Goal: Task Accomplishment & Management: Complete application form

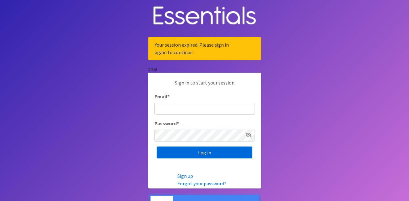
type input "[EMAIL_ADDRESS][DOMAIN_NAME]"
click at [197, 152] on input "Log in" at bounding box center [204, 153] width 96 height 12
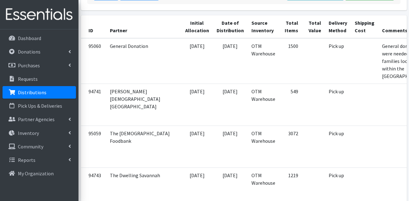
scroll to position [63, 0]
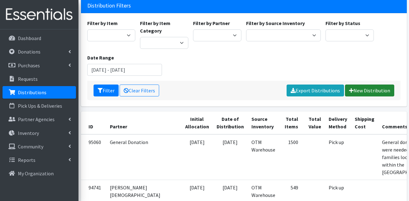
click at [371, 90] on link "New Distribution" at bounding box center [369, 91] width 49 height 12
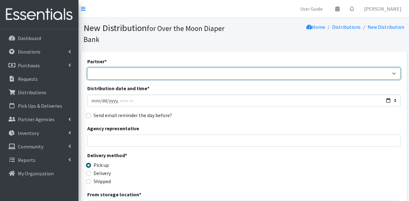
click at [107, 68] on select "AHJ Library System Amerigroup Back To School Event CCC Henderson Lighthouse CEM…" at bounding box center [243, 74] width 313 height 12
select select "5469"
click at [87, 68] on select "AHJ Library System Amerigroup Back To School Event CCC Henderson Lighthouse CEM…" at bounding box center [243, 74] width 313 height 12
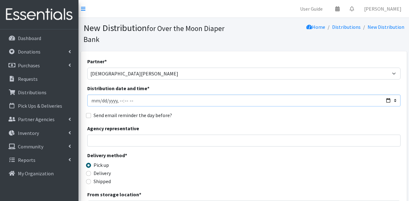
click at [100, 95] on input "Distribution date and time *" at bounding box center [243, 101] width 313 height 12
click at [96, 95] on input "Distribution date and time *" at bounding box center [243, 101] width 313 height 12
click at [93, 95] on input "Distribution date and time *" at bounding box center [243, 101] width 313 height 12
click at [388, 95] on input "Distribution date and time *" at bounding box center [243, 101] width 313 height 12
type input "2025-07-18T10:00"
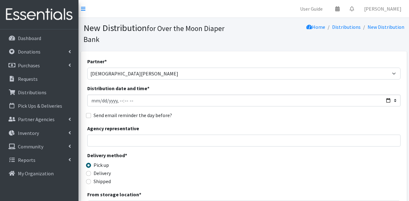
click at [234, 111] on div "Partner * AHJ Library System Amerigroup Back To School Event CCC Henderson Ligh…" at bounding box center [243, 201] width 313 height 286
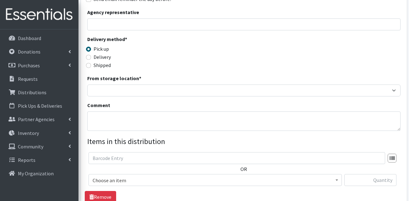
scroll to position [125, 0]
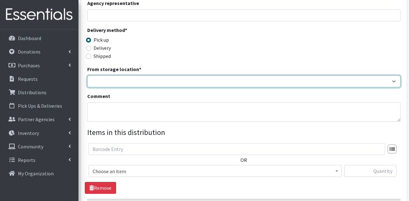
drag, startPoint x: 113, startPoint y: 67, endPoint x: 114, endPoint y: 72, distance: 5.0
click at [113, 76] on select "OTM Warehouse" at bounding box center [243, 82] width 313 height 12
select select "385"
click at [87, 76] on select "OTM Warehouse" at bounding box center [243, 82] width 313 height 12
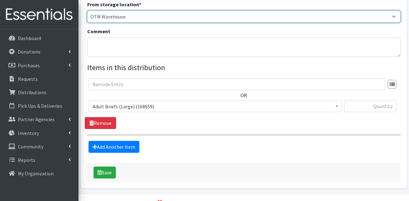
scroll to position [196, 0]
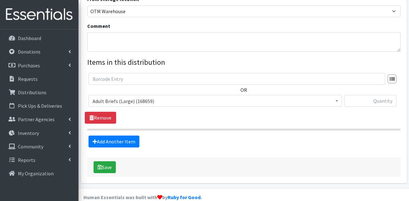
click at [120, 97] on span "Adult Briefs (Large) (168659)" at bounding box center [214, 101] width 245 height 9
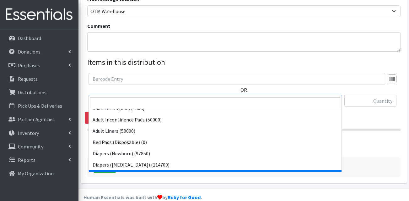
scroll to position [94, 0]
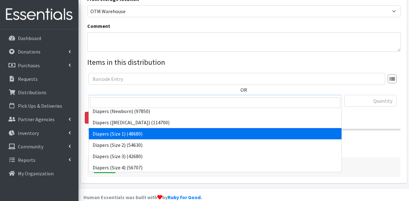
select select "13420"
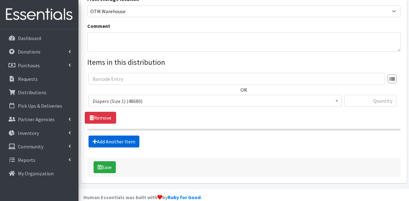
click at [118, 136] on link "Add Another Item" at bounding box center [113, 142] width 51 height 12
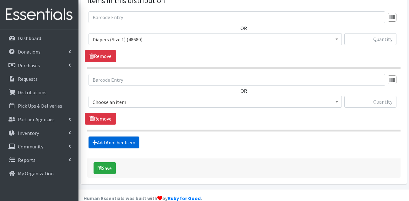
scroll to position [258, 0]
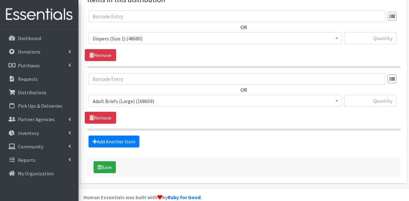
click at [129, 95] on span "Adult Briefs (Large) (168659)" at bounding box center [214, 101] width 253 height 12
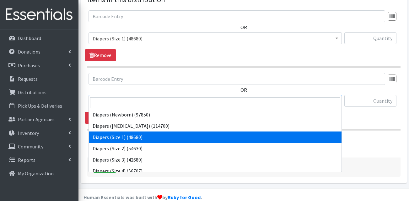
scroll to position [94, 0]
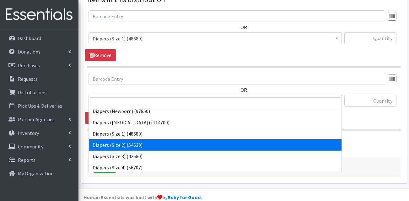
select select "13421"
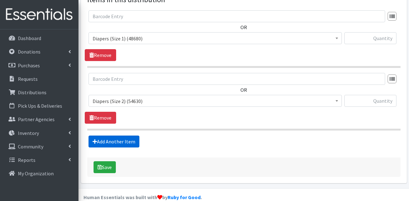
click at [126, 136] on link "Add Another Item" at bounding box center [113, 142] width 51 height 12
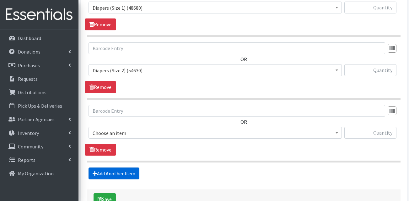
scroll to position [321, 0]
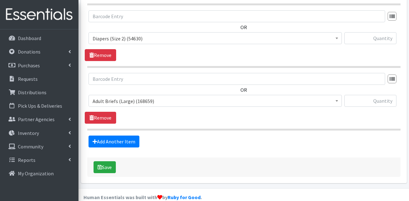
click at [142, 97] on span "Adult Briefs (Large) (168659)" at bounding box center [214, 101] width 245 height 9
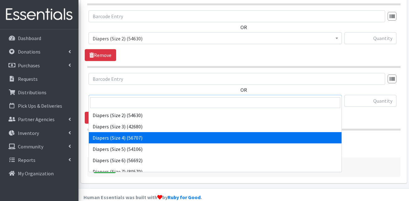
scroll to position [125, 0]
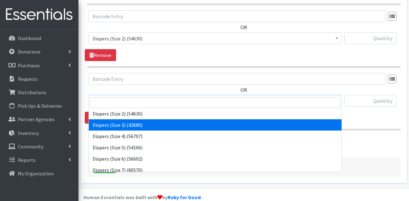
select select "13422"
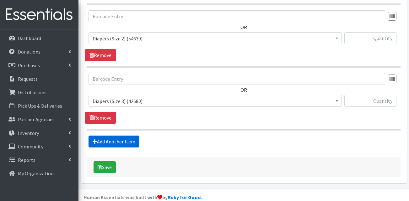
click at [123, 136] on link "Add Another Item" at bounding box center [113, 142] width 51 height 12
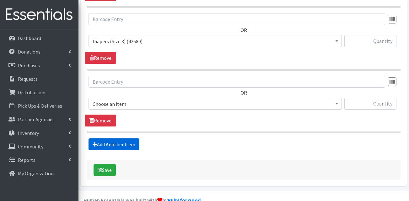
scroll to position [384, 0]
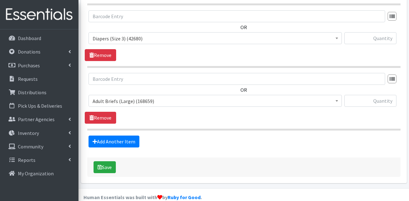
click at [141, 97] on span "Adult Briefs (Large) (168659)" at bounding box center [214, 101] width 245 height 9
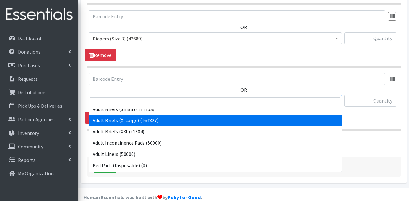
scroll to position [94, 0]
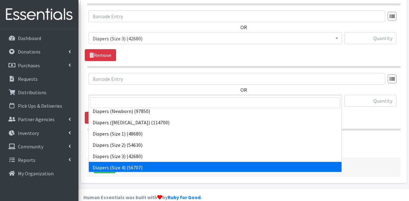
select select "13416"
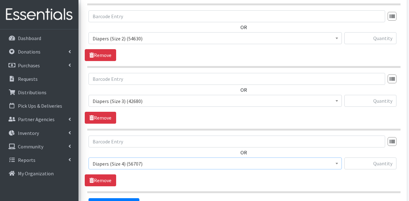
scroll to position [290, 0]
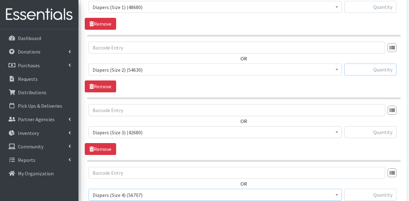
click at [376, 64] on input "text" at bounding box center [370, 70] width 52 height 12
type input "200"
click at [373, 126] on input "text" at bounding box center [370, 132] width 52 height 12
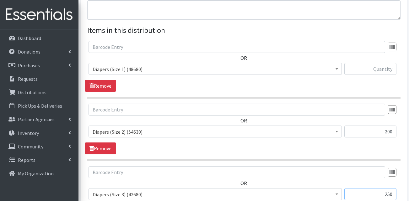
scroll to position [227, 0]
type input "250"
click at [381, 64] on input "text" at bounding box center [370, 70] width 52 height 12
type input "200"
click at [395, 74] on div "OR Adult Briefs (Large) (168659) Adult Briefs (Medium) (109741) Adult Briefs (S…" at bounding box center [244, 67] width 318 height 51
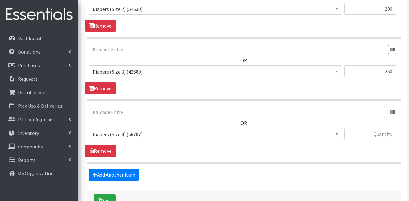
scroll to position [352, 0]
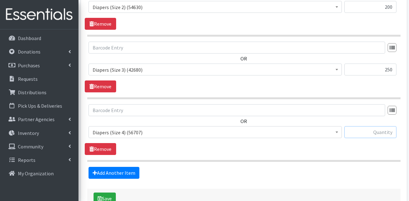
click at [390, 126] on input "text" at bounding box center [370, 132] width 52 height 12
type input "250"
click at [178, 128] on span "Diapers (Size 4) (56707)" at bounding box center [214, 132] width 245 height 9
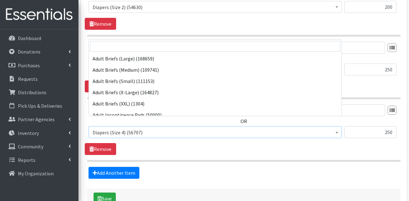
scroll to position [135, 0]
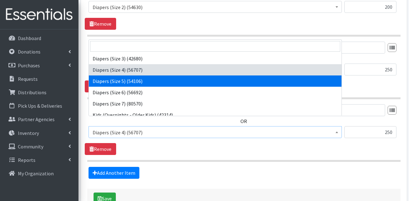
select select "13389"
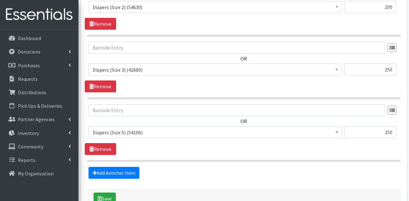
click at [172, 132] on span "Adult Briefs (Large) (168659) Adult Briefs (Medium) (109741) Adult Briefs (Smal…" at bounding box center [214, 134] width 253 height 17
click at [108, 167] on link "Add Another Item" at bounding box center [113, 173] width 51 height 12
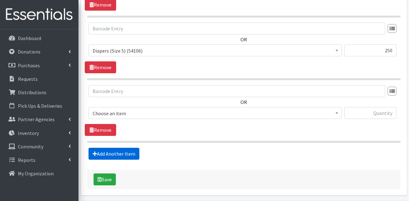
scroll to position [446, 0]
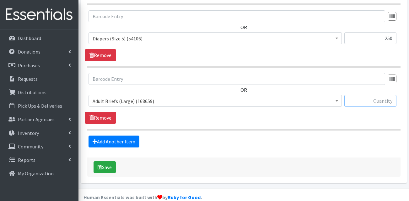
click at [365, 95] on input "text" at bounding box center [370, 101] width 52 height 12
type input "100"
click at [144, 95] on span "Adult Briefs (Large) (168659)" at bounding box center [214, 101] width 253 height 12
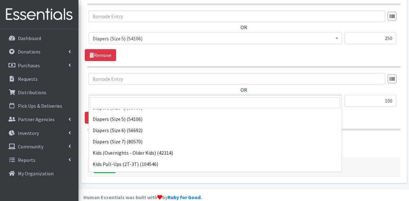
scroll to position [157, 0]
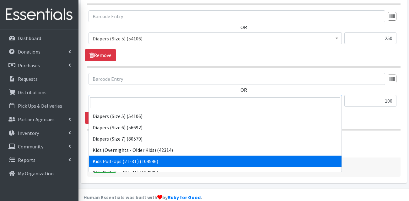
select select "13408"
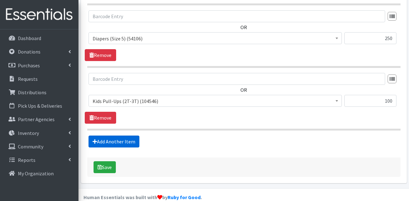
click at [119, 136] on link "Add Another Item" at bounding box center [113, 142] width 51 height 12
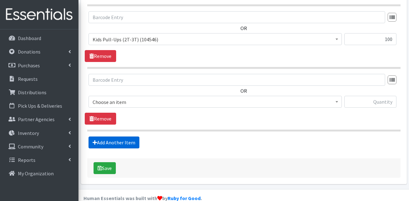
scroll to position [509, 0]
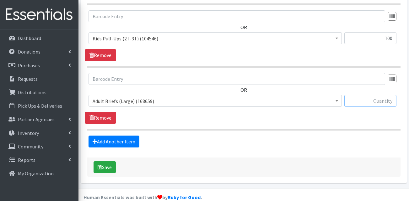
click at [389, 95] on input "text" at bounding box center [370, 101] width 52 height 12
type input "100"
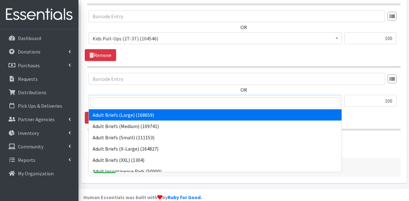
click at [173, 97] on span "Adult Briefs (Large) (168659)" at bounding box center [214, 101] width 245 height 9
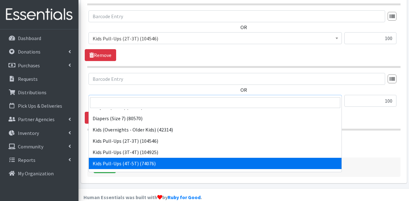
scroll to position [188, 0]
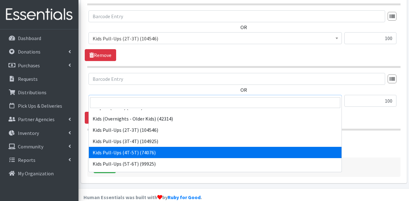
select select "13424"
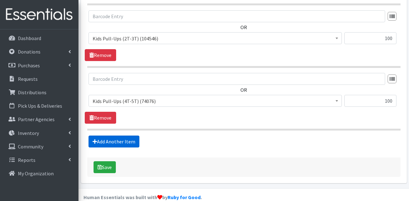
click at [119, 136] on link "Add Another Item" at bounding box center [113, 142] width 51 height 12
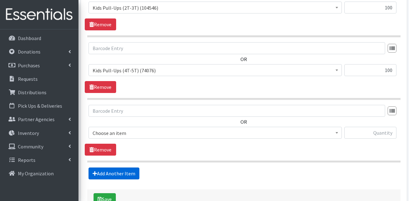
scroll to position [572, 0]
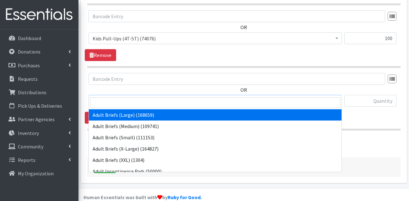
click at [151, 97] on span "Adult Briefs (Large) (168659)" at bounding box center [214, 101] width 245 height 9
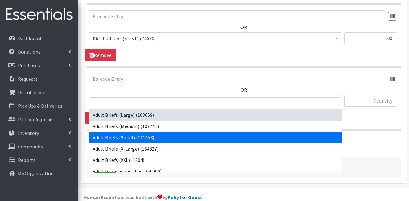
select select "13412"
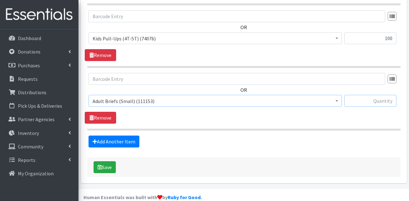
click at [363, 95] on input "text" at bounding box center [370, 101] width 52 height 12
type input "2"
click at [129, 136] on link "Add Another Item" at bounding box center [113, 142] width 51 height 12
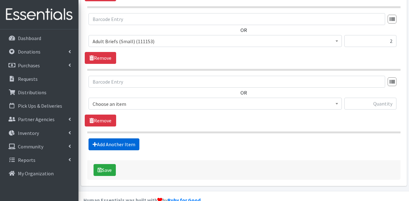
scroll to position [635, 0]
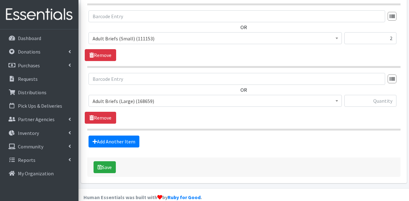
click at [137, 97] on span "Adult Briefs (Large) (168659)" at bounding box center [214, 101] width 245 height 9
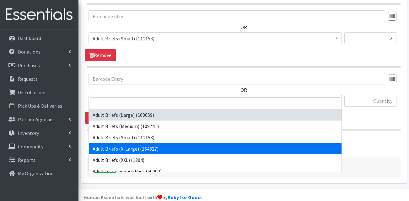
drag, startPoint x: 136, startPoint y: 147, endPoint x: 147, endPoint y: 142, distance: 12.5
select select "15292"
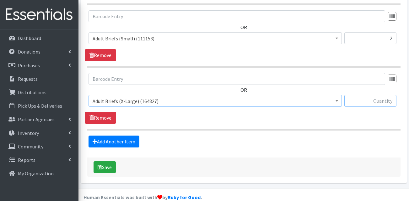
click at [360, 95] on input "text" at bounding box center [370, 101] width 52 height 12
type input "1"
click at [119, 136] on link "Add Another Item" at bounding box center [113, 142] width 51 height 12
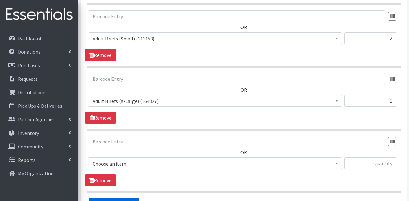
scroll to position [697, 0]
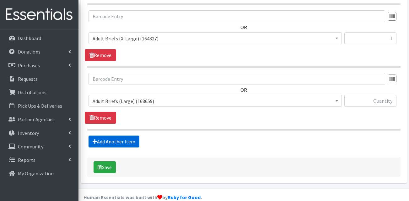
click at [113, 136] on link "Add Another Item" at bounding box center [113, 142] width 51 height 12
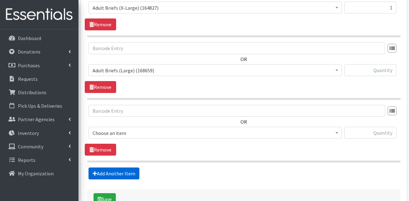
scroll to position [760, 0]
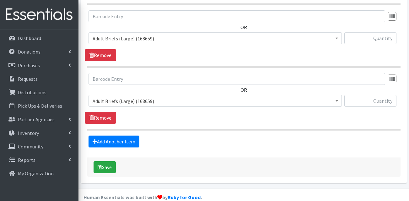
click at [151, 34] on span "Adult Briefs (Large) (168659)" at bounding box center [214, 38] width 245 height 9
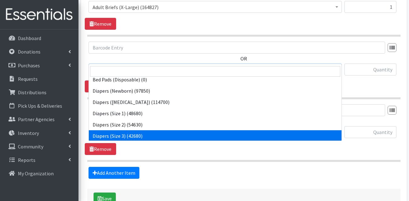
scroll to position [94, 0]
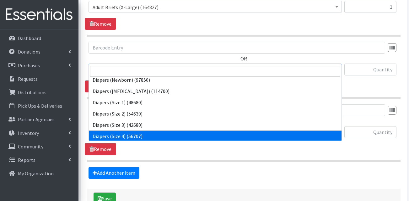
drag, startPoint x: 132, startPoint y: 136, endPoint x: 142, endPoint y: 126, distance: 14.2
select select "13416"
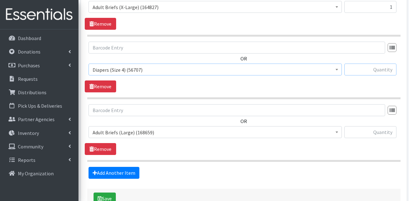
click at [355, 64] on input "text" at bounding box center [370, 70] width 52 height 12
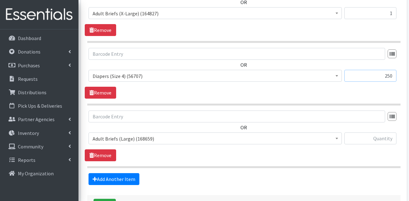
scroll to position [729, 0]
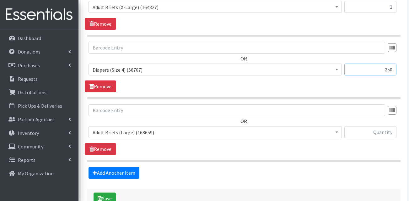
type input "250"
click at [113, 128] on span "Adult Briefs (Large) (168659)" at bounding box center [214, 132] width 245 height 9
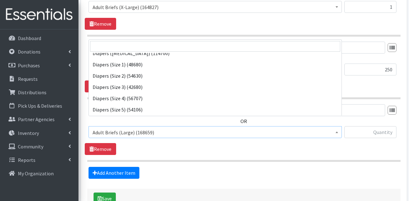
scroll to position [125, 0]
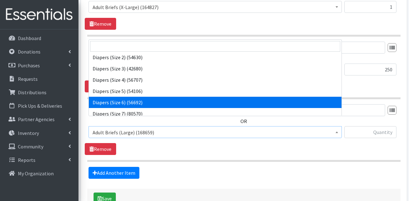
select select "13390"
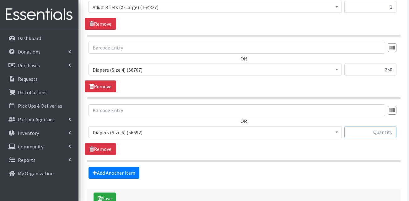
click at [381, 126] on input "text" at bounding box center [370, 132] width 52 height 12
type input "250"
drag, startPoint x: 104, startPoint y: 155, endPoint x: 104, endPoint y: 158, distance: 3.5
click at [104, 167] on link "Add Another Item" at bounding box center [113, 173] width 51 height 12
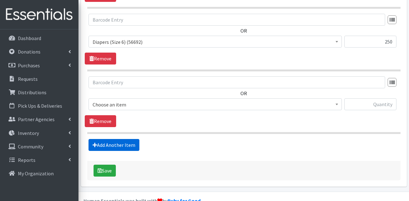
scroll to position [823, 0]
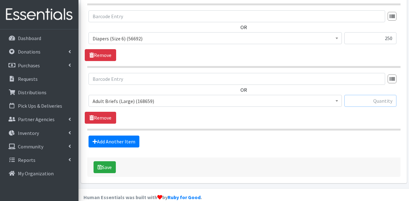
click at [382, 95] on input "text" at bounding box center [370, 101] width 52 height 12
type input "100"
click at [133, 136] on link "Add Another Item" at bounding box center [113, 142] width 51 height 12
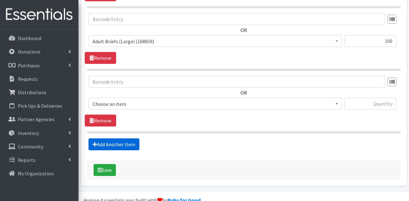
scroll to position [885, 0]
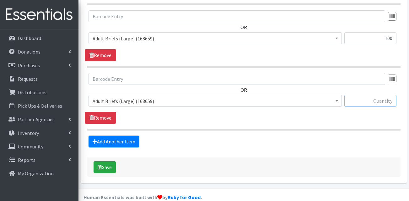
click at [364, 95] on input "text" at bounding box center [370, 101] width 52 height 12
type input "2"
click at [145, 34] on span "Adult Briefs (Large) (168659)" at bounding box center [214, 38] width 245 height 9
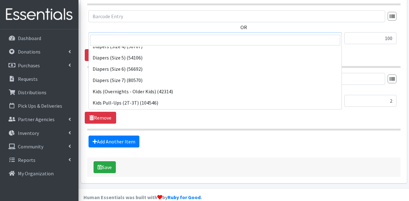
scroll to position [188, 0]
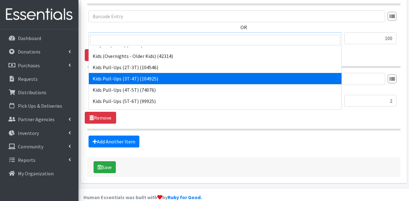
select select "13409"
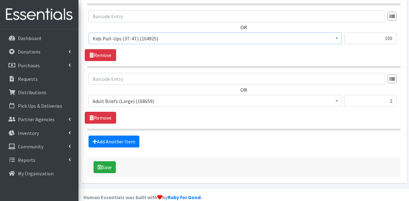
click at [184, 136] on div "Add Another Item" at bounding box center [244, 142] width 318 height 12
click at [122, 136] on link "Add Another Item" at bounding box center [113, 142] width 51 height 12
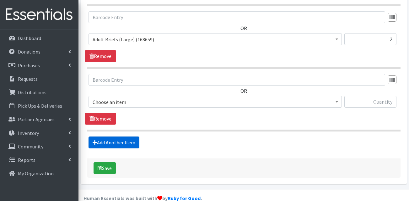
scroll to position [948, 0]
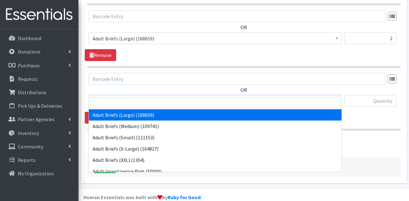
click at [123, 97] on span "Adult Briefs (Large) (168659)" at bounding box center [214, 101] width 245 height 9
click at [115, 101] on input "search" at bounding box center [215, 103] width 250 height 11
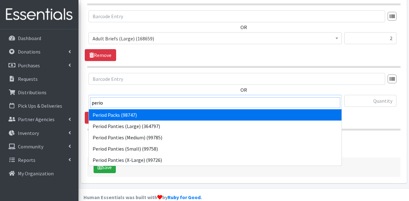
type input "perio"
select select "15291"
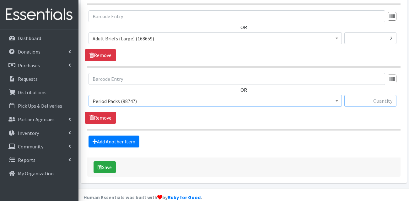
click at [353, 95] on input "text" at bounding box center [370, 101] width 52 height 12
type input "50"
click at [115, 136] on link "Add Another Item" at bounding box center [113, 142] width 51 height 12
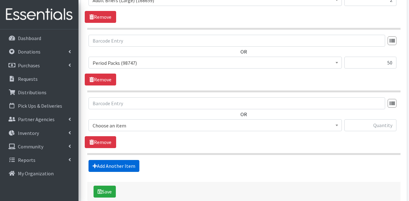
scroll to position [1011, 0]
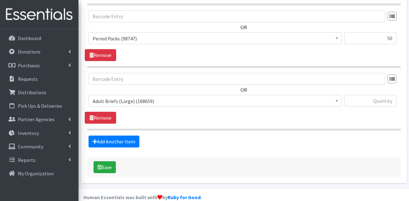
click at [124, 81] on div "OR Adult Briefs (Large) (168659) Adult Briefs (Medium) (109741) Adult Briefs (S…" at bounding box center [244, 92] width 318 height 39
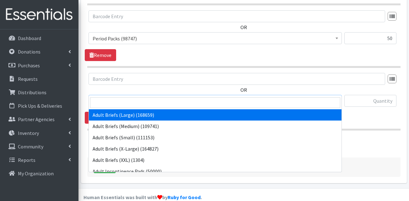
click at [122, 97] on span "Adult Briefs (Large) (168659)" at bounding box center [214, 101] width 245 height 9
click at [118, 100] on input "search" at bounding box center [215, 103] width 250 height 11
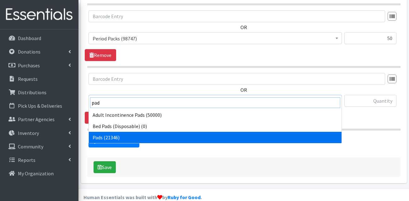
type input "pad"
select select "13402"
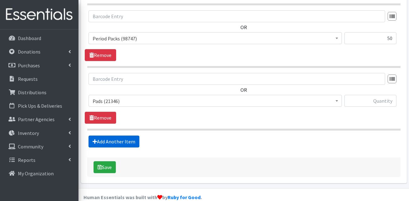
click at [104, 136] on link "Add Another Item" at bounding box center [113, 142] width 51 height 12
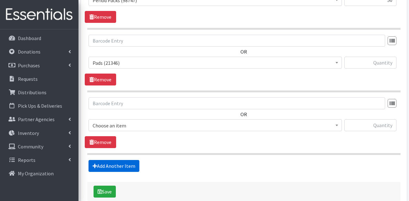
scroll to position [1073, 0]
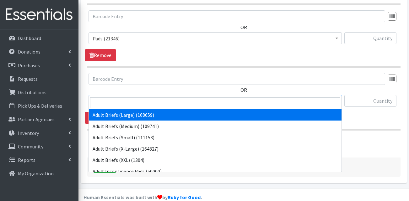
click at [112, 97] on span "Adult Briefs (Large) (168659)" at bounding box center [214, 101] width 245 height 9
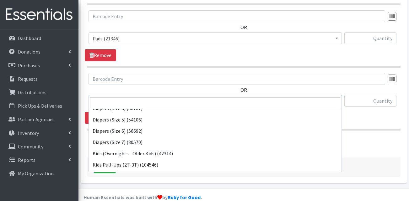
scroll to position [157, 0]
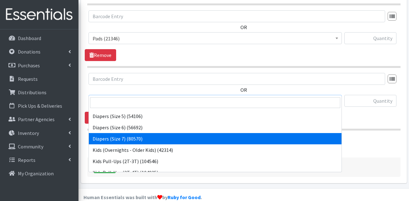
select select "13423"
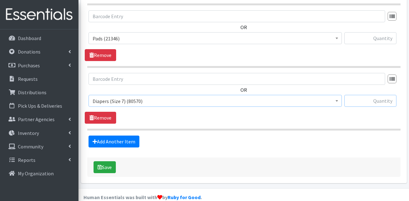
click at [371, 95] on input "text" at bounding box center [370, 101] width 52 height 12
type input "100"
click at [373, 32] on input "text" at bounding box center [370, 38] width 52 height 12
type input "4"
click at [110, 136] on link "Add Another Item" at bounding box center [113, 142] width 51 height 12
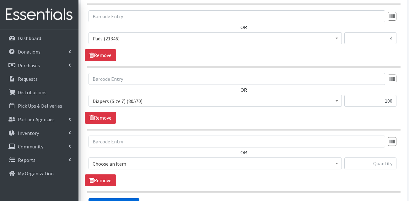
scroll to position [1136, 0]
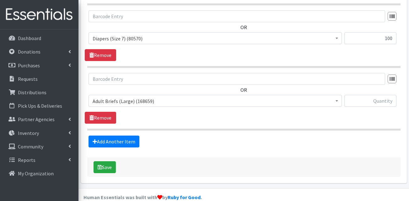
click at [130, 97] on span "Adult Briefs (Large) (168659)" at bounding box center [214, 101] width 245 height 9
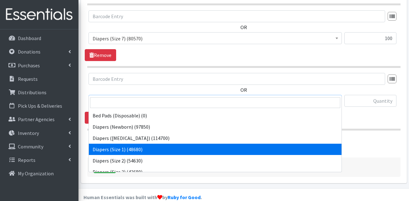
scroll to position [63, 0]
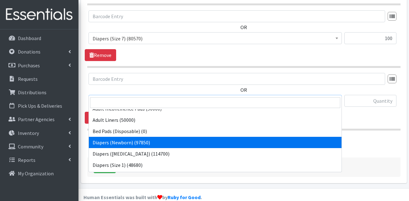
select select "13417"
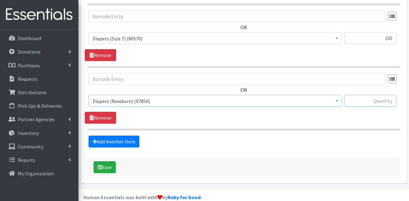
click at [361, 95] on input "text" at bounding box center [370, 101] width 52 height 12
type input "150"
click at [111, 136] on link "Add Another Item" at bounding box center [113, 142] width 51 height 12
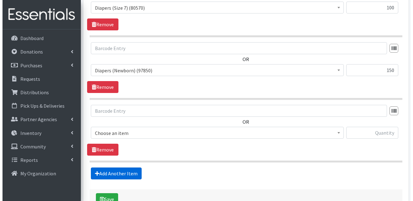
scroll to position [1199, 0]
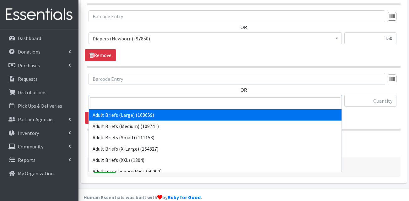
click at [116, 95] on span "Adult Briefs (Large) (168659)" at bounding box center [214, 101] width 253 height 12
click at [111, 104] on input "search" at bounding box center [215, 103] width 250 height 11
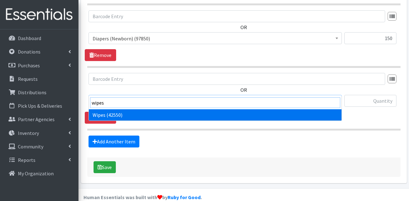
type input "wipes"
select select "13405"
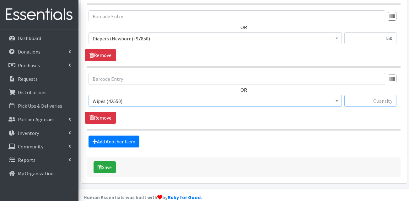
click at [381, 95] on input "text" at bounding box center [370, 101] width 52 height 12
type input "72"
click at [325, 136] on div "Add Another Item" at bounding box center [244, 142] width 318 height 12
click at [111, 161] on button "Save" at bounding box center [104, 167] width 22 height 12
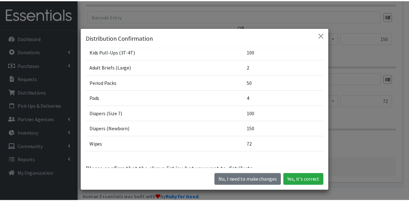
scroll to position [208, 0]
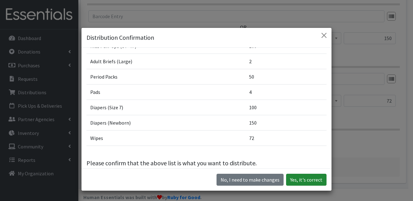
click at [300, 182] on button "Yes, it's correct" at bounding box center [306, 180] width 40 height 12
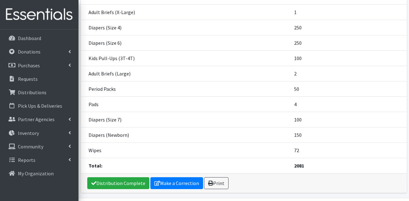
scroll to position [216, 0]
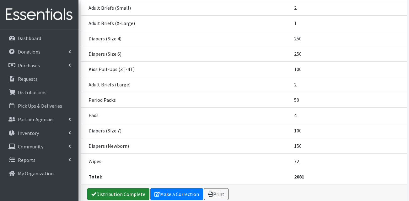
click at [124, 194] on link "Distribution Complete" at bounding box center [118, 194] width 62 height 12
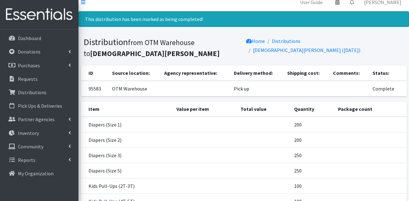
scroll to position [0, 0]
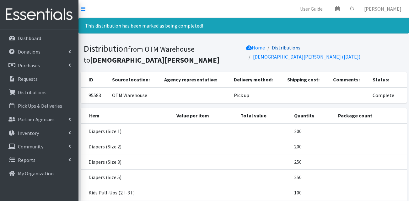
click at [300, 48] on link "Distributions" at bounding box center [286, 48] width 29 height 6
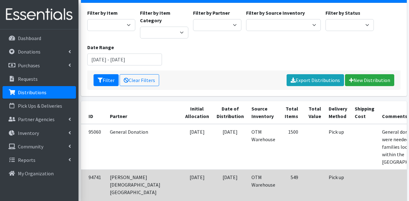
scroll to position [125, 0]
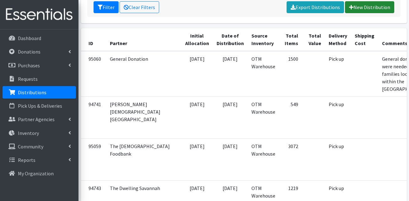
click at [369, 7] on link "New Distribution" at bounding box center [369, 7] width 49 height 12
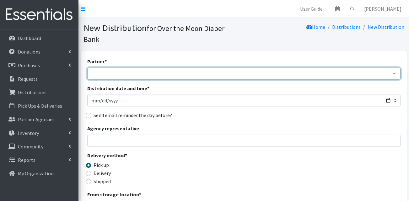
drag, startPoint x: 0, startPoint y: 0, endPoint x: 134, endPoint y: 61, distance: 147.9
click at [134, 68] on select "AHJ Library System Amerigroup Back To School Event CCC Henderson Lighthouse CEM…" at bounding box center [243, 74] width 313 height 12
select select "5469"
click at [87, 68] on select "AHJ Library System Amerigroup Back To School Event CCC Henderson Lighthouse CEM…" at bounding box center [243, 74] width 313 height 12
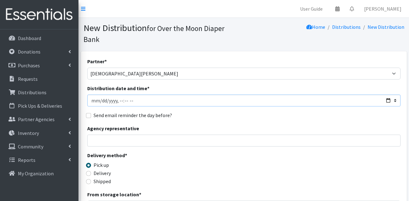
click at [102, 95] on input "Distribution date and time *" at bounding box center [243, 101] width 313 height 12
click at [388, 95] on input "Distribution date and time *" at bounding box center [243, 101] width 313 height 12
type input "2025-08-21T10:00"
click at [302, 112] on div "Send email reminder the day before?" at bounding box center [243, 116] width 313 height 8
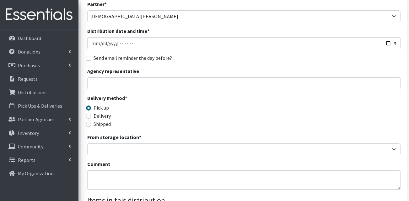
scroll to position [63, 0]
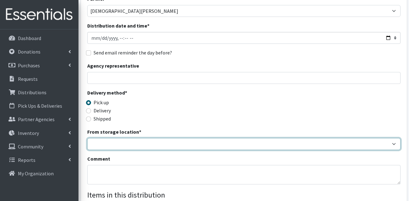
click at [126, 138] on select "OTM Warehouse" at bounding box center [243, 144] width 313 height 12
select select "385"
click at [87, 138] on select "OTM Warehouse" at bounding box center [243, 144] width 313 height 12
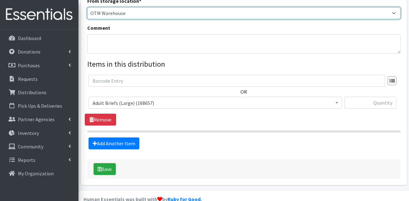
scroll to position [196, 0]
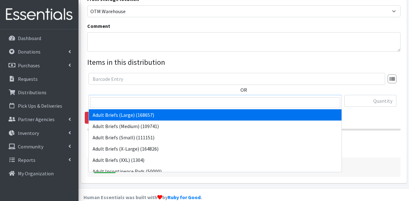
click at [139, 97] on span "Adult Briefs (Large) (168657)" at bounding box center [214, 101] width 245 height 9
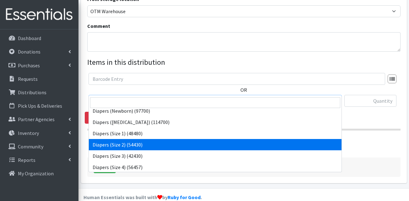
scroll to position [94, 0]
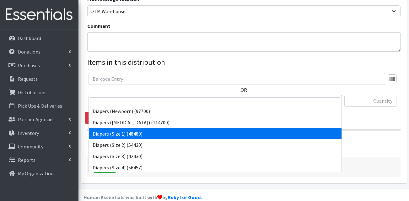
select select "13420"
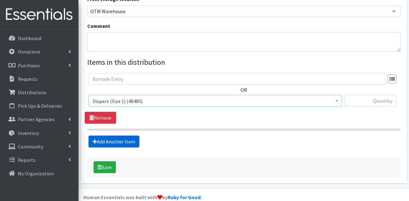
click at [116, 136] on link "Add Another Item" at bounding box center [113, 142] width 51 height 12
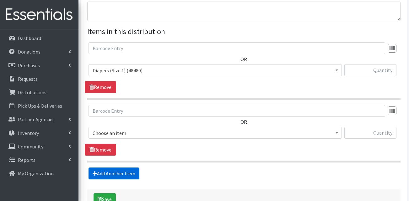
scroll to position [258, 0]
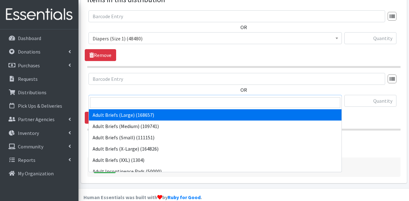
click at [139, 97] on span "Adult Briefs (Large) (168657)" at bounding box center [214, 101] width 245 height 9
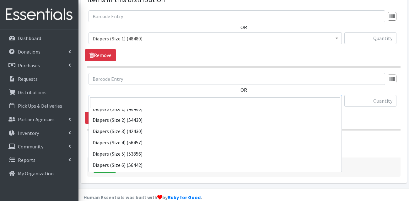
scroll to position [125, 0]
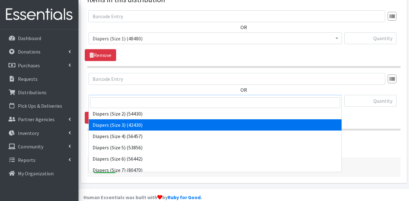
select select "13421"
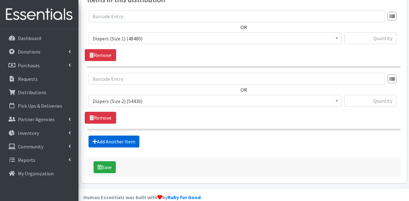
click at [120, 136] on link "Add Another Item" at bounding box center [113, 142] width 51 height 12
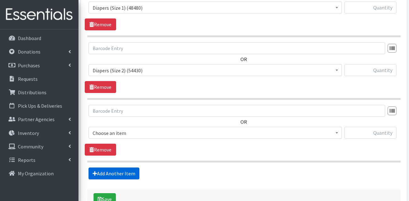
scroll to position [321, 0]
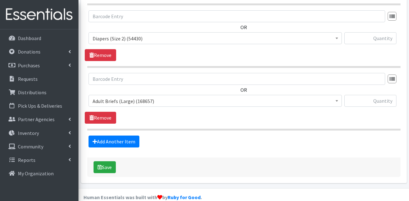
click at [135, 97] on span "Adult Briefs (Large) (168657)" at bounding box center [214, 101] width 245 height 9
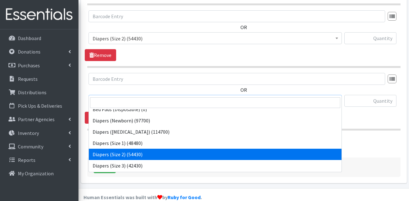
scroll to position [125, 0]
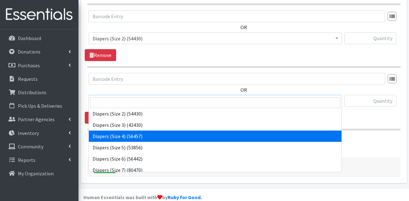
select select "13422"
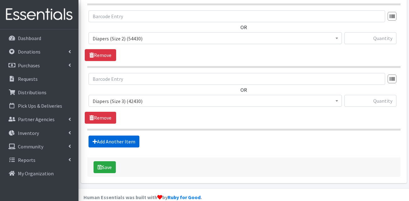
click at [122, 136] on link "Add Another Item" at bounding box center [113, 142] width 51 height 12
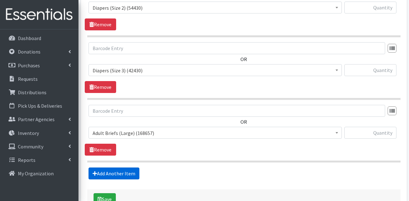
scroll to position [384, 0]
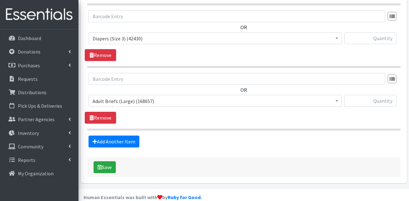
click at [145, 97] on span "Adult Briefs (Large) (168657)" at bounding box center [214, 101] width 245 height 9
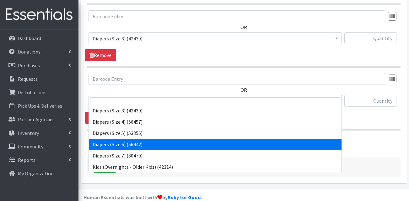
scroll to position [157, 0]
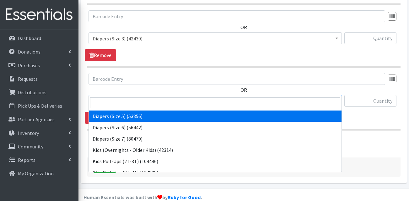
select select "13389"
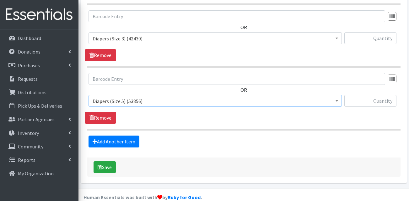
click at [191, 136] on div "Add Another Item" at bounding box center [244, 142] width 318 height 12
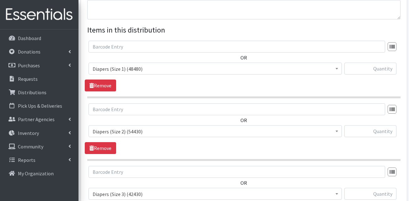
scroll to position [227, 0]
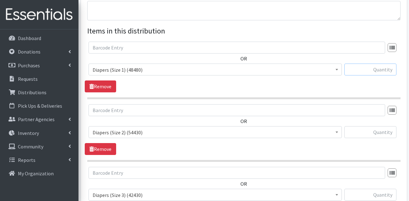
click at [378, 64] on input "text" at bounding box center [370, 70] width 52 height 12
type input "100"
click at [376, 126] on input "text" at bounding box center [370, 132] width 52 height 12
type input "100"
click at [373, 189] on input "text" at bounding box center [370, 195] width 52 height 12
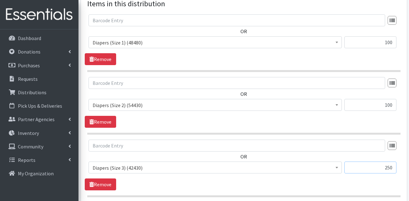
scroll to position [290, 0]
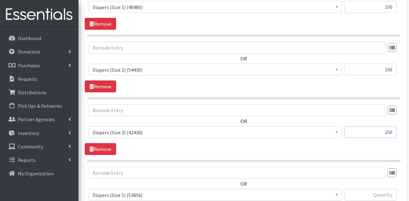
type input "250"
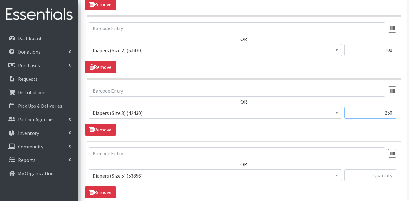
scroll to position [384, 0]
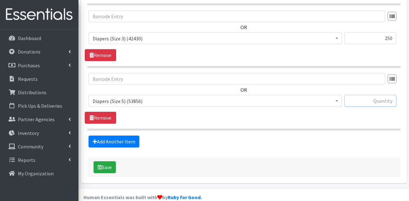
click at [379, 95] on input "text" at bounding box center [370, 101] width 52 height 12
type input "200"
click at [275, 158] on div "Save" at bounding box center [243, 167] width 313 height 19
click at [123, 136] on link "Add Another Item" at bounding box center [113, 142] width 51 height 12
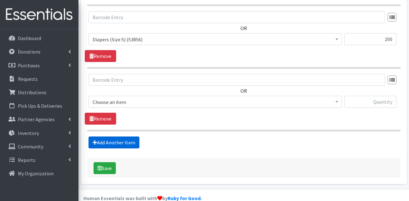
scroll to position [446, 0]
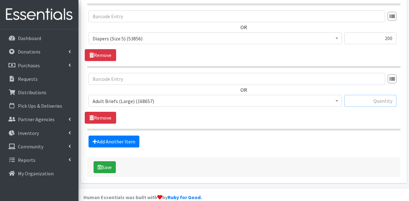
click at [382, 95] on input "text" at bounding box center [370, 101] width 52 height 12
type input "100"
click at [212, 97] on span "Adult Briefs (Large) (168657)" at bounding box center [214, 101] width 245 height 9
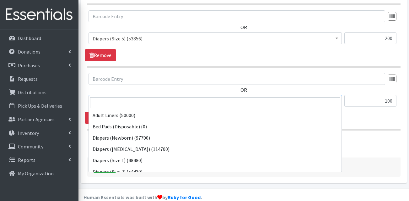
scroll to position [157, 0]
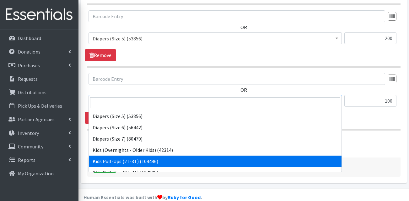
select select "13408"
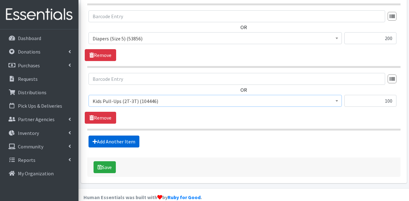
click at [120, 136] on link "Add Another Item" at bounding box center [113, 142] width 51 height 12
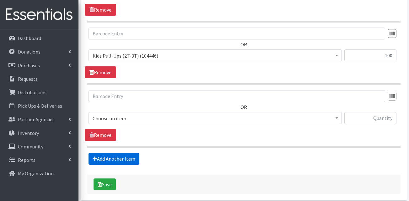
scroll to position [509, 0]
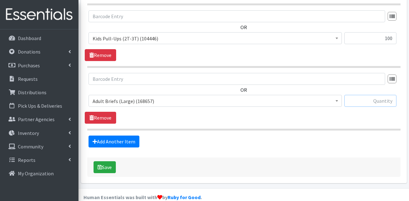
click at [385, 95] on input "text" at bounding box center [370, 101] width 52 height 12
type input "100"
click at [109, 136] on link "Add Another Item" at bounding box center [113, 142] width 51 height 12
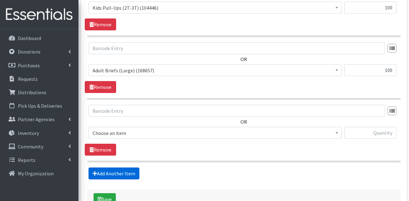
scroll to position [572, 0]
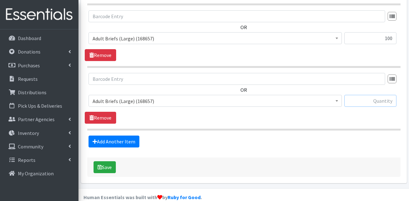
click at [376, 95] on input "text" at bounding box center [370, 101] width 52 height 12
type input "2"
click at [181, 97] on span "Adult Briefs (Large) (168657)" at bounding box center [214, 101] width 245 height 9
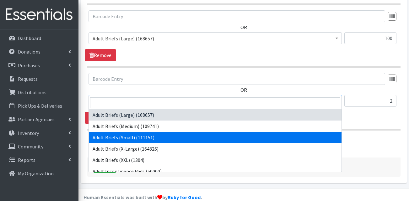
select select "13412"
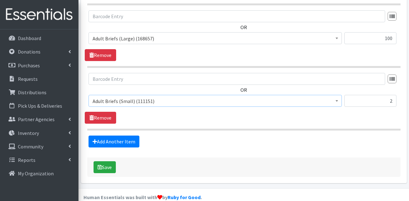
click at [159, 32] on span "Adult Briefs (Large) (168657)" at bounding box center [214, 38] width 253 height 12
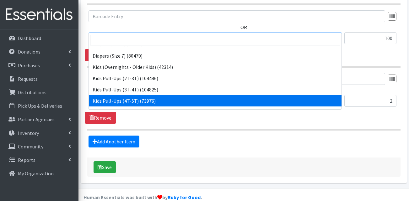
scroll to position [188, 0]
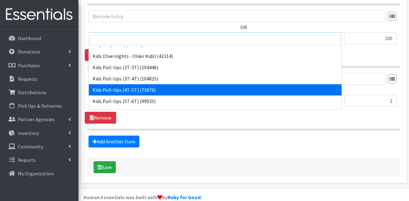
select select "13424"
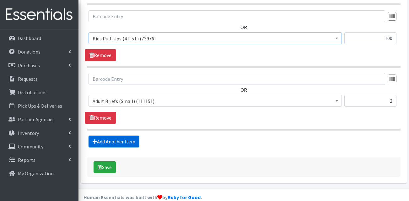
click at [122, 136] on link "Add Another Item" at bounding box center [113, 142] width 51 height 12
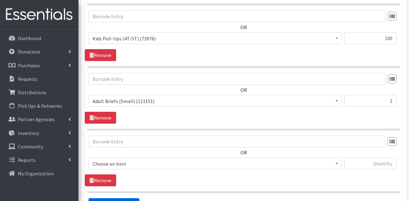
scroll to position [635, 0]
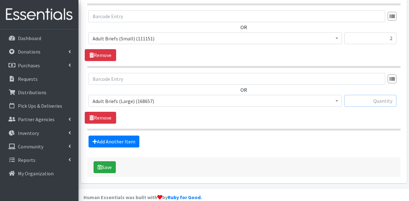
click at [390, 95] on input "text" at bounding box center [370, 101] width 52 height 12
type input "1"
click at [182, 95] on span "Adult Briefs (Large) (168657)" at bounding box center [214, 101] width 253 height 12
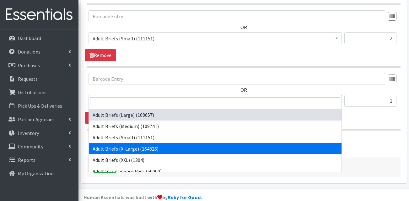
select select "15292"
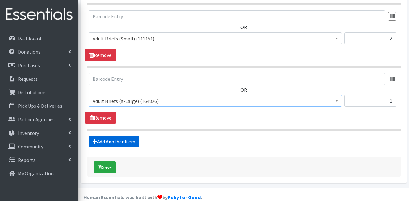
click at [116, 136] on link "Add Another Item" at bounding box center [113, 142] width 51 height 12
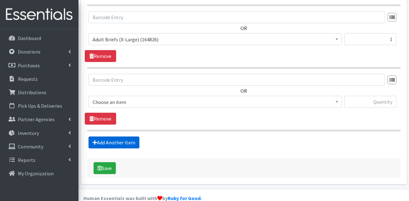
scroll to position [697, 0]
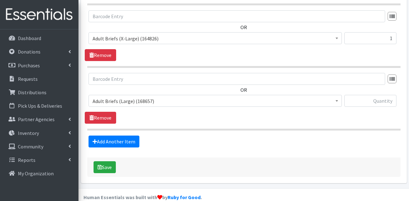
click at [184, 97] on span "Adult Briefs (Large) (168657)" at bounding box center [214, 101] width 245 height 9
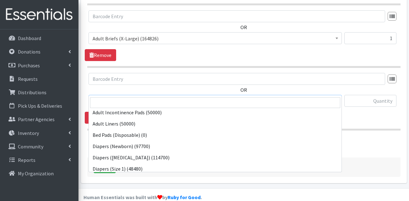
scroll to position [94, 0]
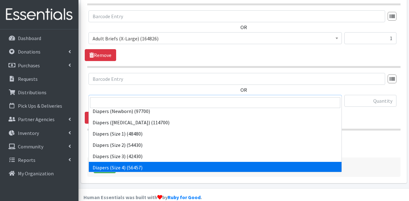
drag, startPoint x: 134, startPoint y: 165, endPoint x: 133, endPoint y: 141, distance: 23.3
select select "13416"
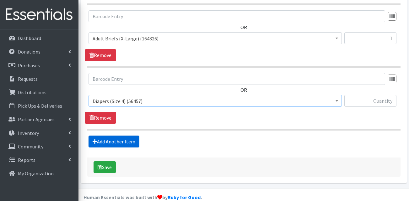
click at [124, 136] on link "Add Another Item" at bounding box center [113, 142] width 51 height 12
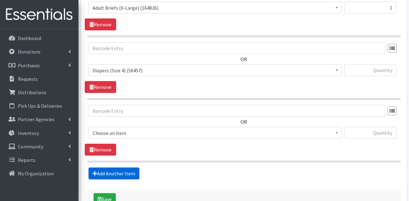
scroll to position [760, 0]
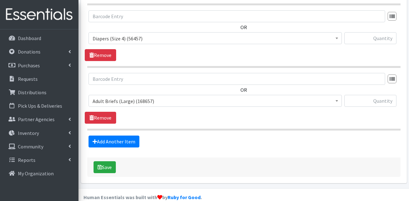
click at [134, 97] on span "Adult Briefs (Large) (168657)" at bounding box center [214, 101] width 245 height 9
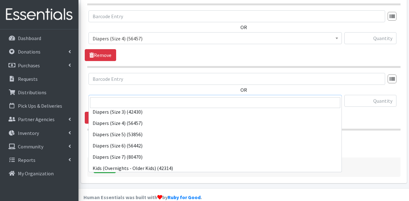
scroll to position [157, 0]
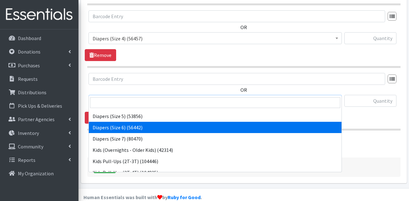
select select "13390"
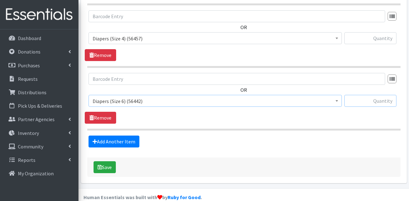
click at [354, 95] on input "text" at bounding box center [370, 101] width 52 height 12
type input "200"
click at [373, 32] on input "text" at bounding box center [370, 38] width 52 height 12
type input "200"
click at [325, 136] on div "Add Another Item" at bounding box center [244, 142] width 318 height 12
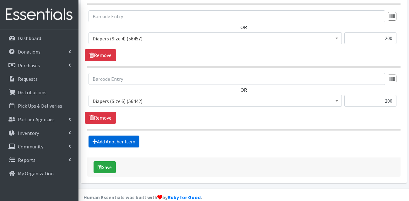
click at [123, 136] on link "Add Another Item" at bounding box center [113, 142] width 51 height 12
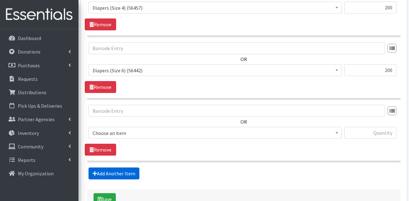
scroll to position [823, 0]
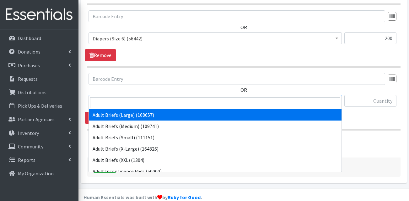
click at [113, 97] on span "Adult Briefs (Large) (168657)" at bounding box center [214, 101] width 245 height 9
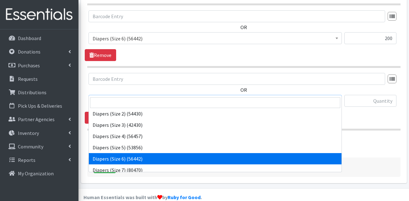
scroll to position [188, 0]
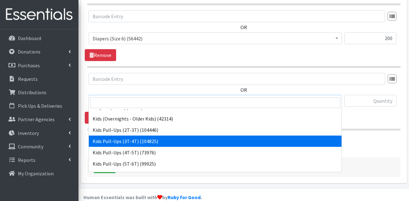
drag, startPoint x: 136, startPoint y: 144, endPoint x: 217, endPoint y: 129, distance: 82.4
select select "13409"
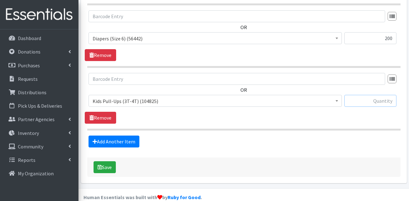
click at [362, 95] on input "text" at bounding box center [370, 101] width 52 height 12
type input "100"
click at [117, 136] on link "Add Another Item" at bounding box center [113, 142] width 51 height 12
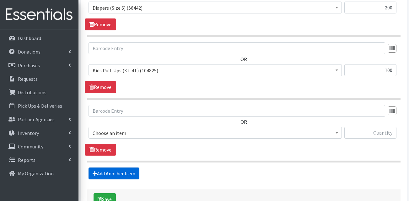
scroll to position [885, 0]
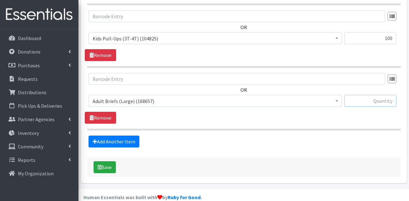
click at [371, 95] on input "text" at bounding box center [370, 101] width 52 height 12
type input "2"
click at [119, 136] on link "Add Another Item" at bounding box center [113, 142] width 51 height 12
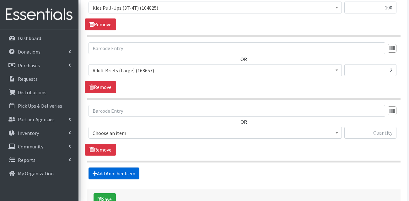
scroll to position [948, 0]
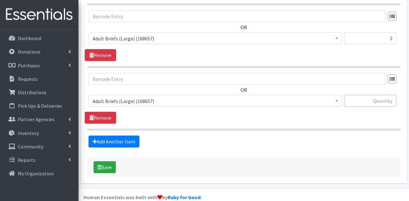
click at [380, 95] on input "text" at bounding box center [370, 101] width 52 height 12
type input "100"
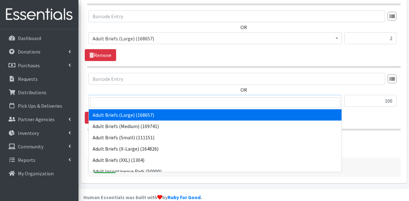
click at [175, 97] on span "Adult Briefs (Large) (168657)" at bounding box center [214, 101] width 245 height 9
click at [140, 101] on input "search" at bounding box center [215, 103] width 250 height 11
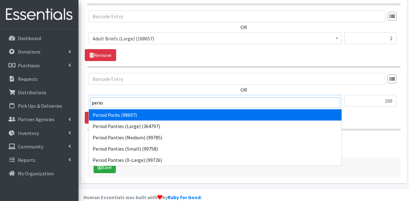
type input "perio"
select select "15291"
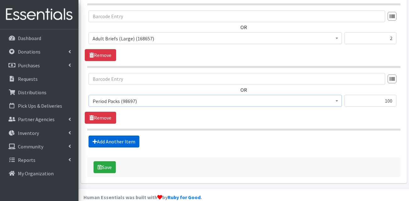
click at [113, 136] on link "Add Another Item" at bounding box center [113, 142] width 51 height 12
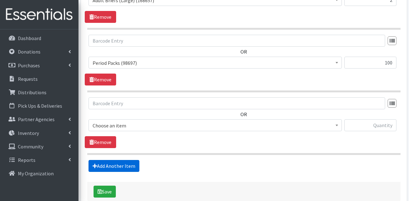
scroll to position [1011, 0]
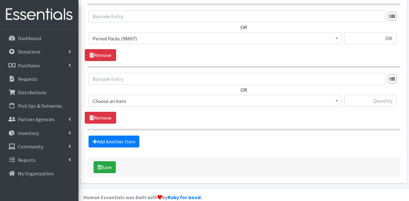
click at [138, 97] on span "Choose an item" at bounding box center [214, 101] width 245 height 9
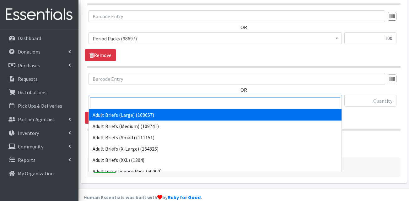
click at [137, 102] on input "search" at bounding box center [215, 103] width 250 height 11
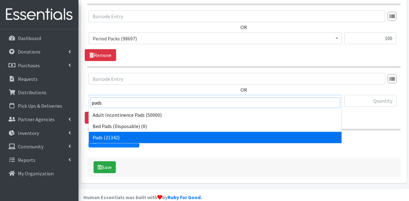
type input "pads"
select select "13402"
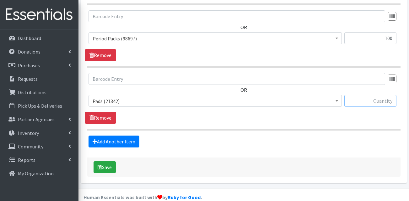
click at [375, 95] on input "text" at bounding box center [370, 101] width 52 height 12
type input "8"
click at [106, 136] on link "Add Another Item" at bounding box center [113, 142] width 51 height 12
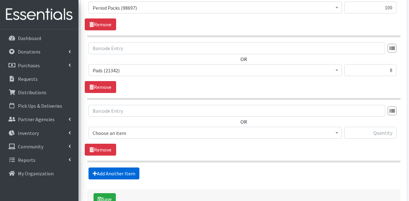
scroll to position [1073, 0]
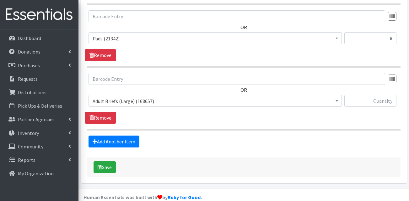
click at [120, 97] on span "Adult Briefs (Large) (168657)" at bounding box center [214, 101] width 245 height 9
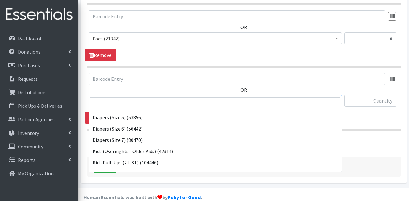
scroll to position [157, 0]
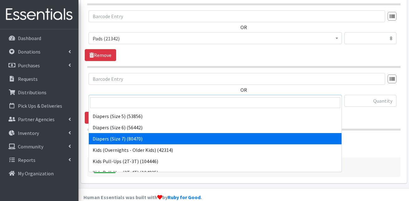
select select "13423"
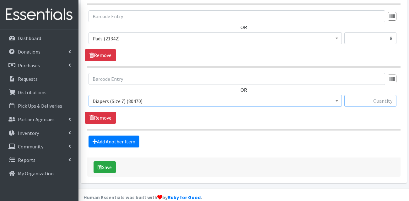
click at [384, 95] on input "text" at bounding box center [370, 101] width 52 height 12
type input "100"
click at [129, 136] on link "Add Another Item" at bounding box center [113, 142] width 51 height 12
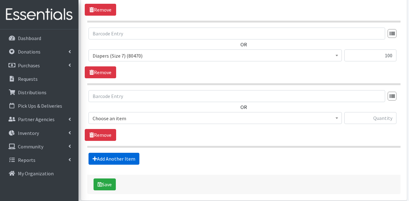
scroll to position [1136, 0]
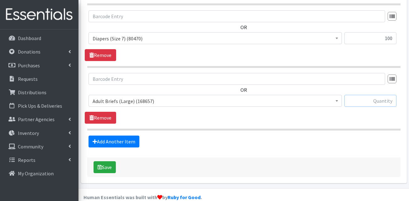
click at [378, 95] on input "text" at bounding box center [370, 101] width 52 height 12
type input "100"
click at [174, 97] on span "Adult Briefs (Large) (168657)" at bounding box center [214, 101] width 245 height 9
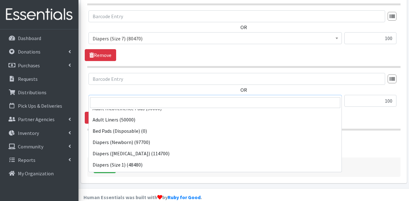
scroll to position [94, 0]
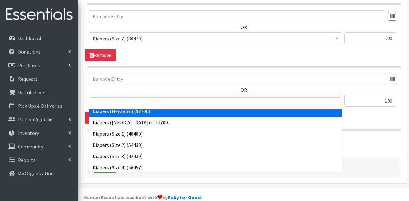
select select "13417"
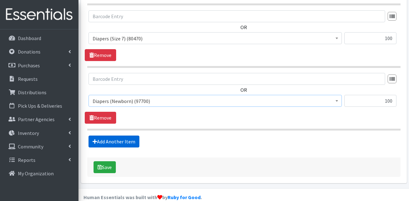
click at [113, 136] on link "Add Another Item" at bounding box center [113, 142] width 51 height 12
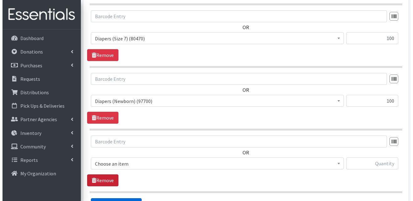
scroll to position [1199, 0]
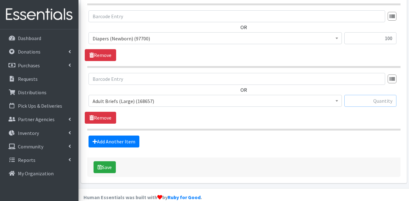
click at [379, 95] on input "text" at bounding box center [370, 101] width 52 height 12
type input "72"
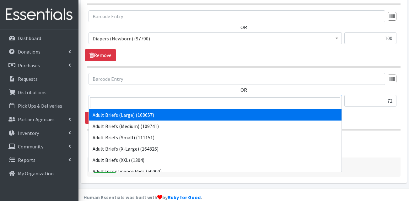
click at [133, 97] on span "Adult Briefs (Large) (168657)" at bounding box center [214, 101] width 245 height 9
click at [131, 105] on input "search" at bounding box center [215, 103] width 250 height 11
type input "2"
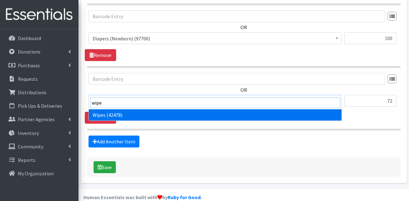
type input "wipe"
select select "13405"
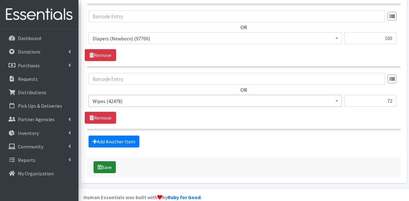
click at [108, 161] on button "Save" at bounding box center [104, 167] width 22 height 12
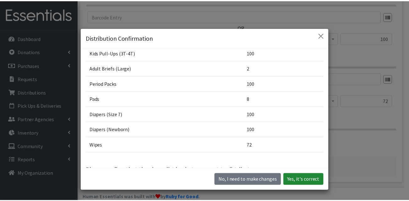
scroll to position [208, 0]
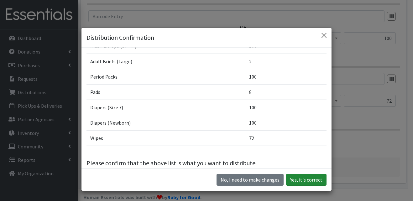
click at [294, 178] on button "Yes, it's correct" at bounding box center [306, 180] width 40 height 12
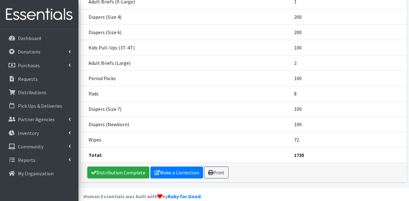
scroll to position [247, 0]
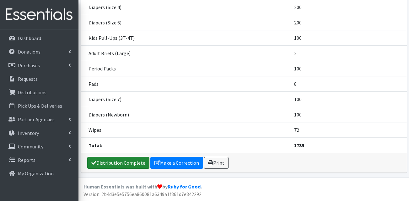
click at [125, 162] on link "Distribution Complete" at bounding box center [118, 163] width 62 height 12
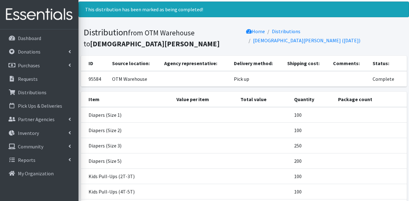
scroll to position [0, 0]
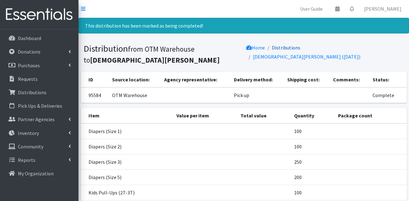
click at [300, 48] on link "Distributions" at bounding box center [286, 48] width 29 height 6
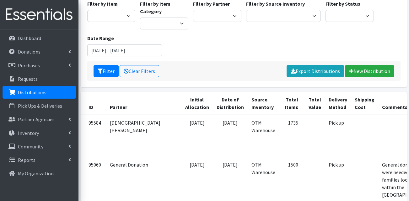
scroll to position [63, 0]
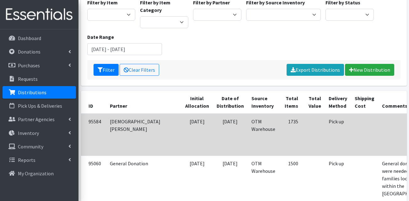
click at [213, 142] on td "[DATE]" at bounding box center [230, 135] width 35 height 42
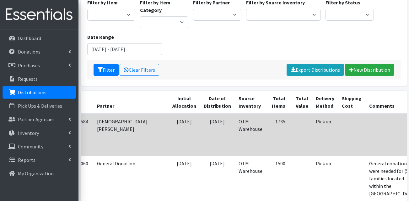
scroll to position [0, 23]
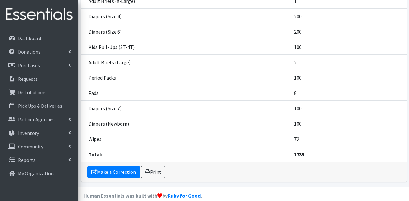
scroll to position [226, 0]
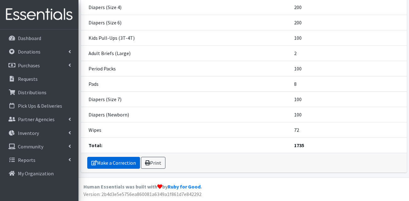
click at [109, 164] on link "Make a Correction" at bounding box center [113, 163] width 53 height 12
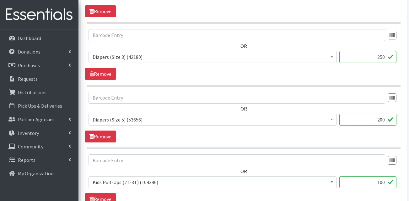
scroll to position [408, 0]
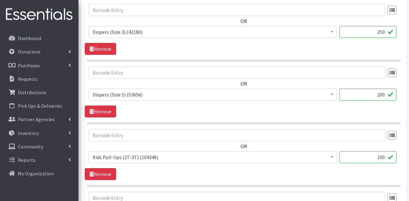
drag, startPoint x: 358, startPoint y: 95, endPoint x: 402, endPoint y: 95, distance: 43.6
type input "300"
click at [209, 61] on hr at bounding box center [243, 61] width 313 height 2
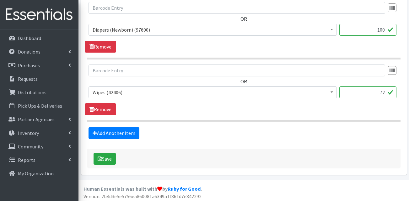
scroll to position [1227, 0]
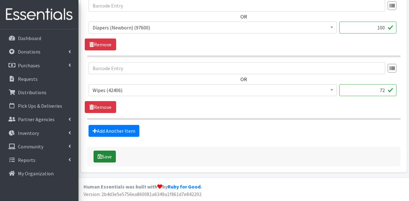
drag, startPoint x: 118, startPoint y: 155, endPoint x: 112, endPoint y: 157, distance: 6.6
click at [118, 155] on div "Save" at bounding box center [243, 156] width 313 height 19
click at [111, 157] on button "Save" at bounding box center [104, 157] width 22 height 12
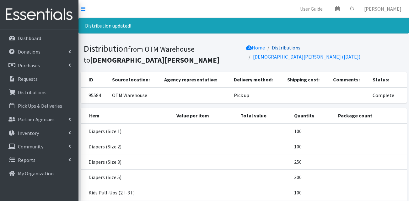
click at [300, 48] on link "Distributions" at bounding box center [286, 48] width 29 height 6
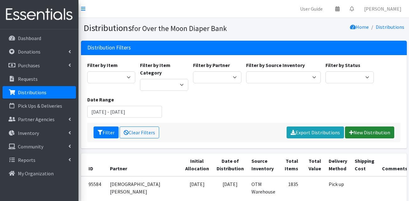
click at [370, 132] on link "New Distribution" at bounding box center [369, 133] width 49 height 12
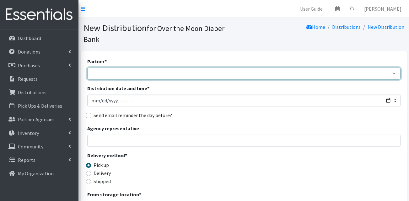
click at [130, 68] on select "AHJ Library System Amerigroup Back To School Event CCC [PERSON_NAME] Lighthouse…" at bounding box center [243, 74] width 313 height 12
select select "4545"
click at [87, 68] on select "AHJ Library System Amerigroup Back To School Event CCC Henderson Lighthouse CEM…" at bounding box center [243, 74] width 313 height 12
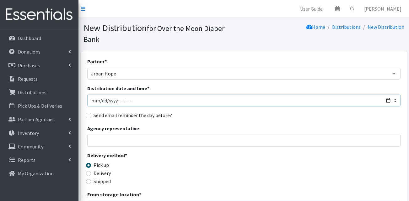
click at [100, 95] on input "Distribution date and time *" at bounding box center [243, 101] width 313 height 12
click at [124, 95] on input "Distribution date and time *" at bounding box center [243, 101] width 313 height 12
type input "2025-08-21T11:00"
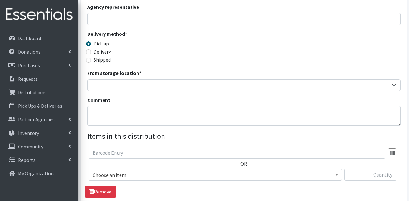
scroll to position [125, 0]
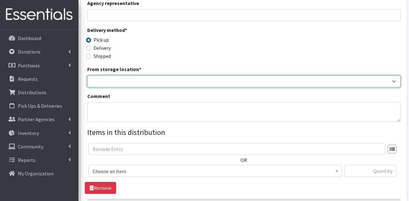
click at [117, 76] on select "OTM Warehouse" at bounding box center [243, 82] width 313 height 12
select select "385"
click at [87, 76] on select "OTM Warehouse" at bounding box center [243, 82] width 313 height 12
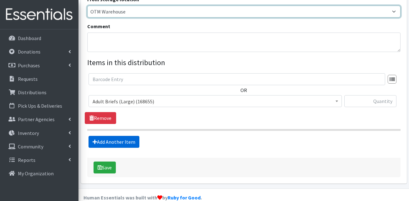
scroll to position [196, 0]
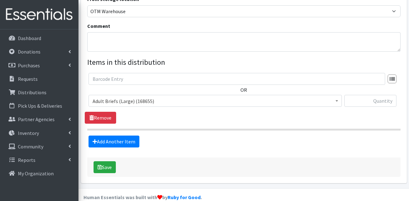
click at [128, 97] on span "Adult Briefs (Large) (168655)" at bounding box center [214, 101] width 245 height 9
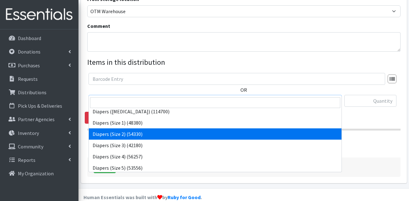
scroll to position [94, 0]
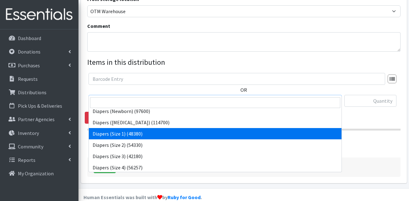
select select "13420"
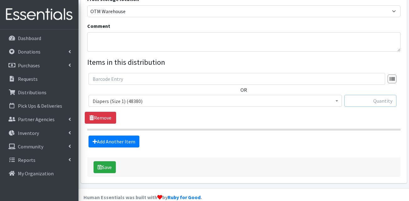
click at [375, 95] on input "text" at bounding box center [370, 101] width 52 height 12
type input "50"
click at [324, 81] on div "OR Adult Briefs (Large) (168655) Adult Briefs (Medium) (109741) Adult Briefs (S…" at bounding box center [244, 92] width 318 height 39
click at [127, 136] on link "Add Another Item" at bounding box center [113, 142] width 51 height 12
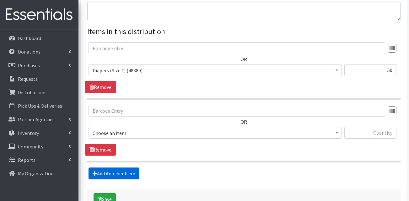
scroll to position [258, 0]
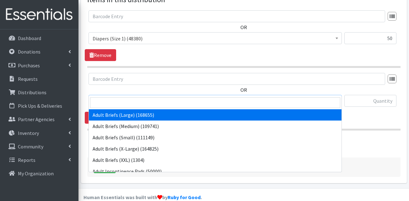
click at [129, 97] on span "Adult Briefs (Large) (168655)" at bounding box center [214, 101] width 245 height 9
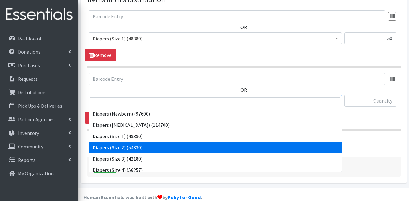
scroll to position [94, 0]
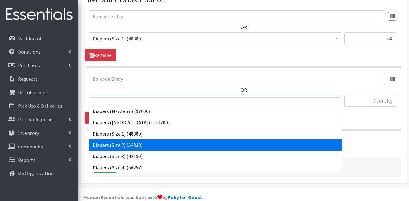
select select "13421"
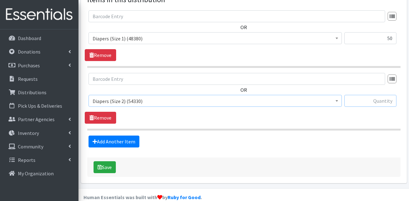
click at [351, 95] on input "text" at bounding box center [370, 101] width 52 height 12
type input "200"
click at [119, 136] on link "Add Another Item" at bounding box center [113, 142] width 51 height 12
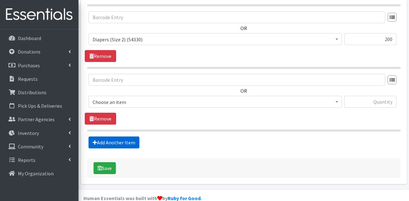
scroll to position [321, 0]
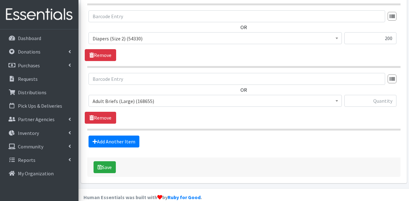
click at [140, 97] on span "Adult Briefs (Large) (168655)" at bounding box center [214, 101] width 245 height 9
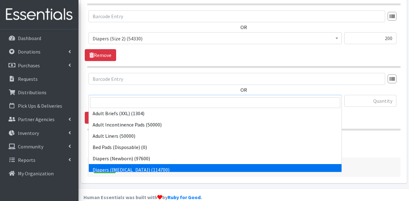
scroll to position [94, 0]
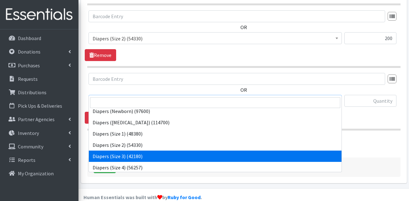
select select "13422"
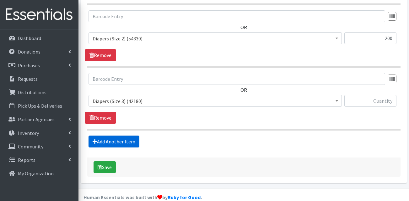
click at [106, 136] on link "Add Another Item" at bounding box center [113, 142] width 51 height 12
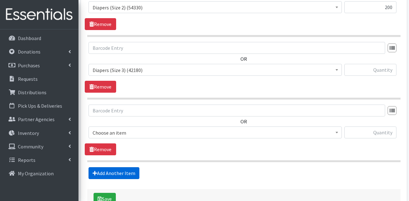
scroll to position [384, 0]
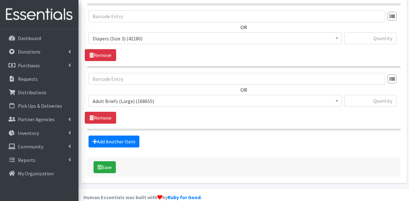
click at [131, 97] on span "Adult Briefs (Large) (168655)" at bounding box center [214, 101] width 245 height 9
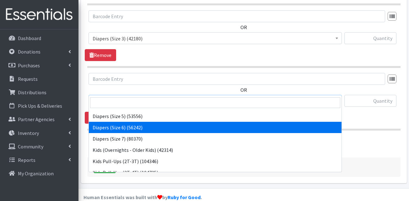
scroll to position [125, 0]
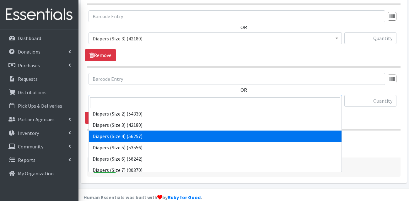
select select "13416"
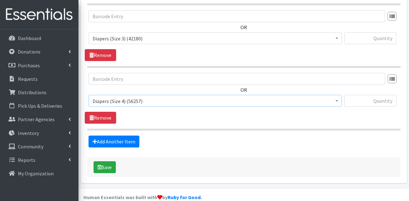
click at [171, 124] on fieldset "Items in this distribution OR Adult Briefs (Large) (168655) Adult Briefs (Mediu…" at bounding box center [243, 8] width 313 height 279
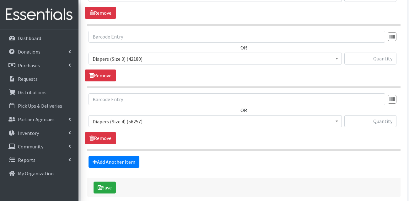
scroll to position [352, 0]
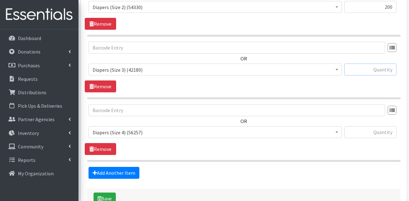
click at [375, 64] on input "text" at bounding box center [370, 70] width 52 height 12
type input "200"
click at [371, 126] on input "text" at bounding box center [370, 132] width 52 height 12
type input "200"
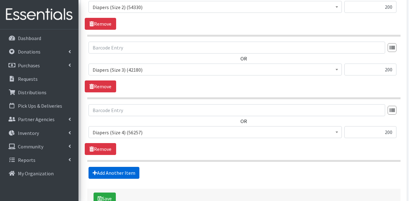
click at [120, 167] on link "Add Another Item" at bounding box center [113, 173] width 51 height 12
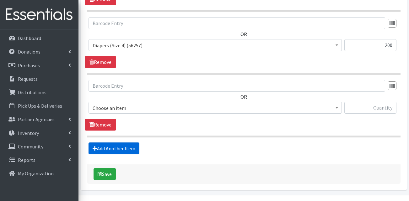
scroll to position [446, 0]
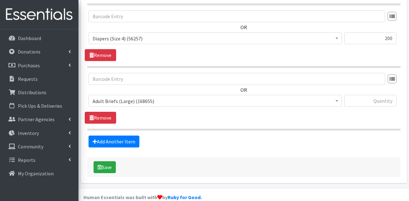
click at [131, 97] on span "Adult Briefs (Large) (168655)" at bounding box center [214, 101] width 245 height 9
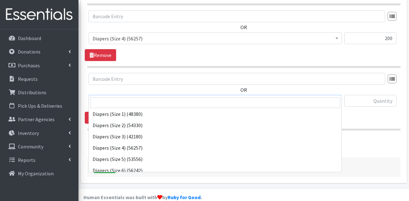
scroll to position [125, 0]
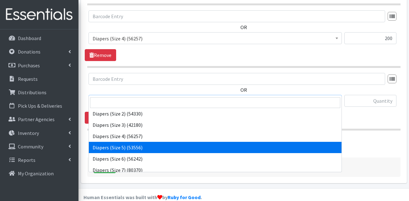
select select "13389"
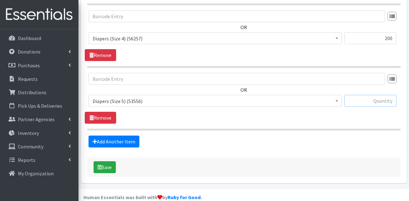
click at [356, 95] on input "text" at bounding box center [370, 101] width 52 height 12
type input "300"
click at [116, 136] on link "Add Another Item" at bounding box center [113, 142] width 51 height 12
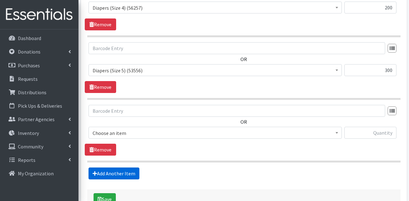
scroll to position [509, 0]
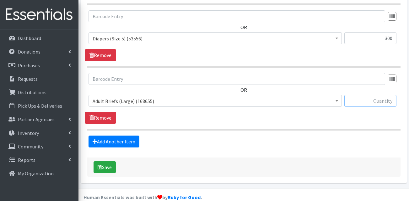
click at [370, 95] on input "text" at bounding box center [370, 101] width 52 height 12
type input "400"
click at [166, 97] on span "Adult Briefs (Large) (168655)" at bounding box center [214, 101] width 245 height 9
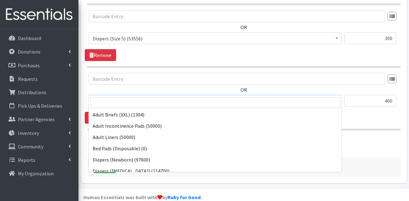
scroll to position [125, 0]
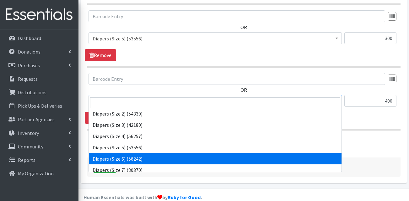
select select "13390"
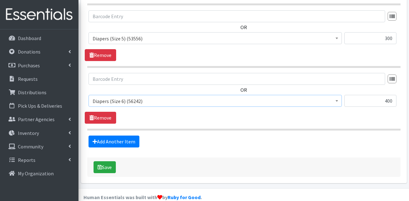
click at [201, 136] on div "Add Another Item" at bounding box center [244, 142] width 318 height 12
click at [94, 139] on icon at bounding box center [94, 141] width 4 height 5
click at [123, 136] on link "Add Another Item" at bounding box center [113, 142] width 51 height 12
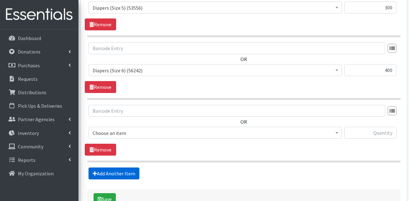
scroll to position [572, 0]
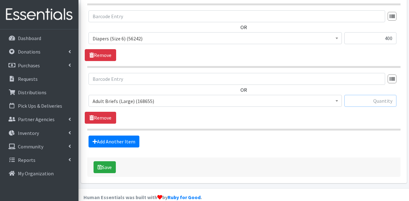
click at [377, 95] on input "text" at bounding box center [370, 101] width 52 height 12
type input "100"
click at [213, 97] on span "Adult Briefs (Large) (168655)" at bounding box center [214, 101] width 245 height 9
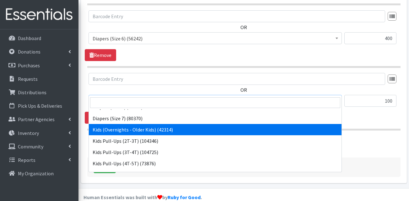
scroll to position [188, 0]
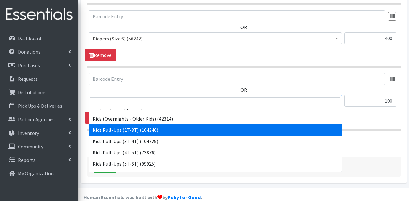
select select "13408"
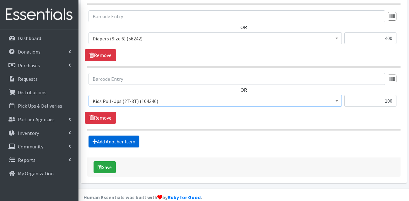
click at [115, 136] on link "Add Another Item" at bounding box center [113, 142] width 51 height 12
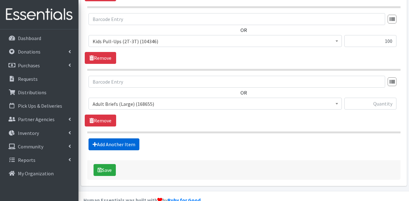
scroll to position [635, 0]
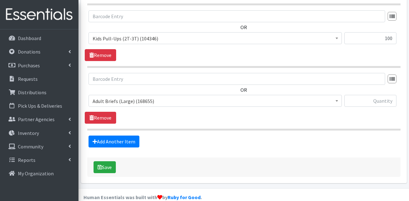
click at [173, 97] on span "Adult Briefs (Large) (168655)" at bounding box center [214, 101] width 245 height 9
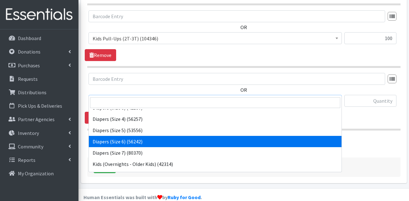
scroll to position [157, 0]
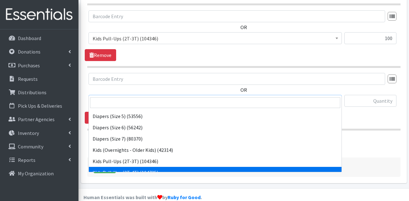
select select "13409"
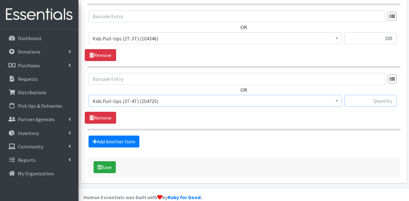
click at [366, 95] on input "text" at bounding box center [370, 101] width 52 height 12
type input "100"
click at [127, 136] on link "Add Another Item" at bounding box center [113, 142] width 51 height 12
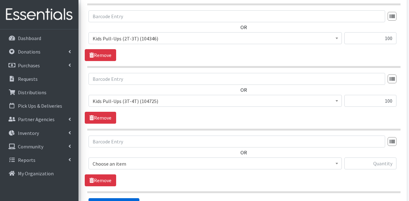
scroll to position [697, 0]
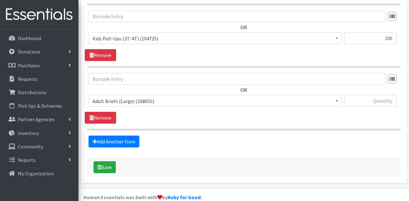
click at [129, 95] on span "Adult Briefs (Large) (168655)" at bounding box center [214, 101] width 253 height 12
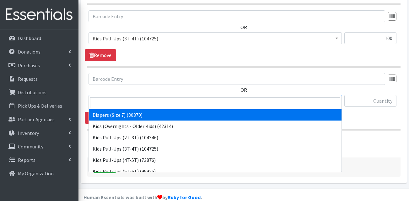
scroll to position [219, 0]
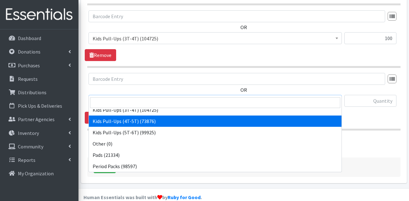
select select "13424"
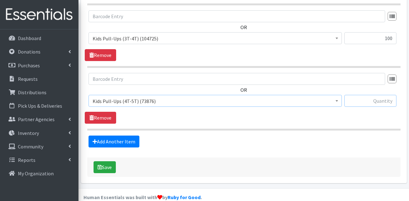
click at [377, 95] on input "text" at bounding box center [370, 101] width 52 height 12
type input "100"
click at [117, 136] on link "Add Another Item" at bounding box center [113, 142] width 51 height 12
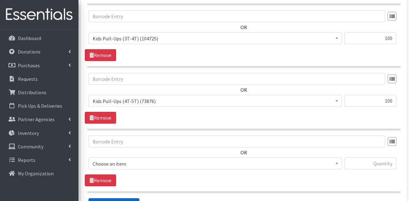
scroll to position [760, 0]
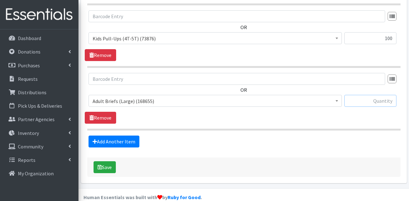
click at [362, 95] on input "text" at bounding box center [370, 101] width 52 height 12
type input "5"
click at [125, 136] on link "Add Another Item" at bounding box center [113, 142] width 51 height 12
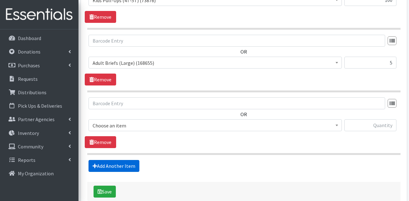
scroll to position [823, 0]
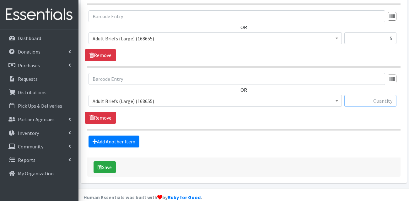
click at [370, 95] on input "text" at bounding box center [370, 101] width 52 height 12
type input "50"
click at [136, 97] on span "Adult Briefs (Large) (168655)" at bounding box center [214, 101] width 245 height 9
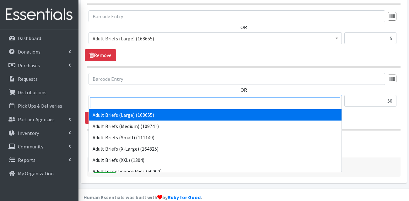
click at [129, 104] on input "search" at bounding box center [215, 103] width 250 height 11
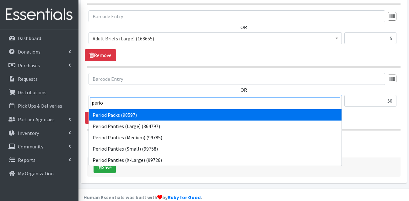
type input "perio"
select select "15291"
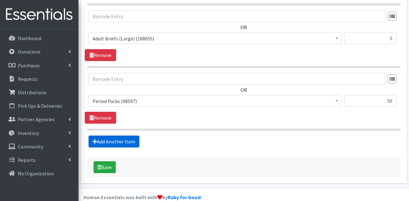
click at [116, 136] on link "Add Another Item" at bounding box center [113, 142] width 51 height 12
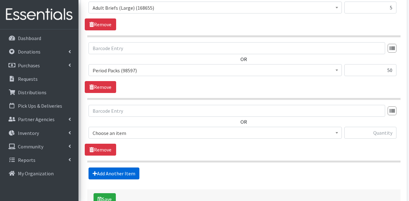
scroll to position [885, 0]
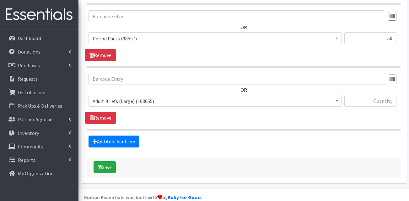
click at [129, 97] on span "Adult Briefs (Large) (168655)" at bounding box center [214, 101] width 245 height 9
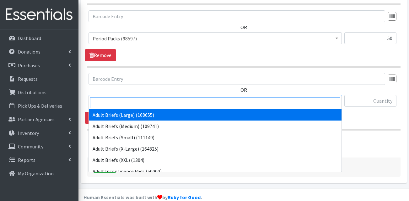
click at [130, 107] on input "search" at bounding box center [215, 103] width 250 height 11
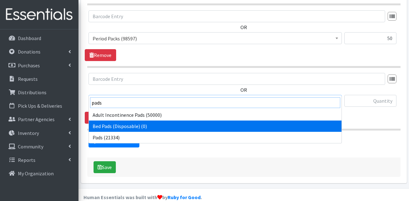
type input "pads"
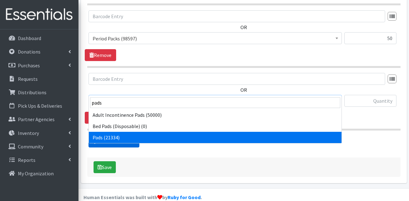
select select "13402"
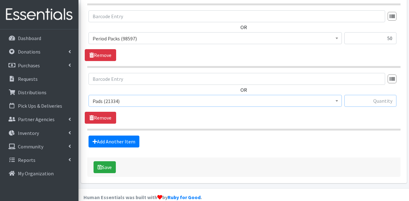
click at [357, 95] on input "text" at bounding box center [370, 101] width 52 height 12
type input "12"
click at [122, 136] on link "Add Another Item" at bounding box center [113, 142] width 51 height 12
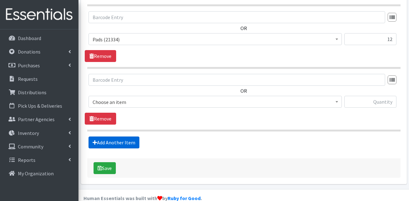
scroll to position [948, 0]
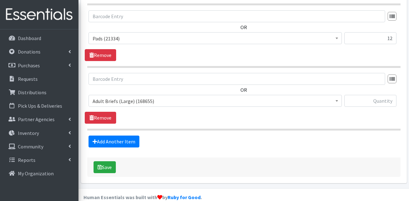
click at [142, 97] on span "Adult Briefs (Large) (168655)" at bounding box center [214, 101] width 245 height 9
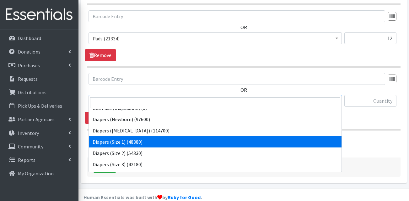
scroll to position [94, 0]
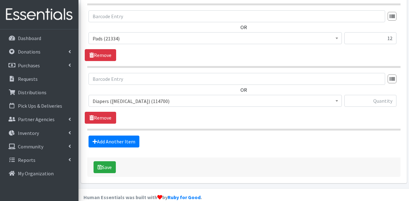
click at [139, 96] on span "Adult Briefs (Large) (168655) Adult Briefs (Medium) (109741) Adult Briefs (Smal…" at bounding box center [214, 103] width 253 height 17
click at [139, 97] on span "Diapers (Preemie) (114700)" at bounding box center [214, 101] width 245 height 9
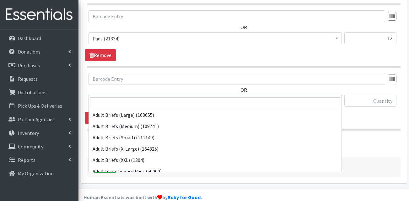
scroll to position [90, 0]
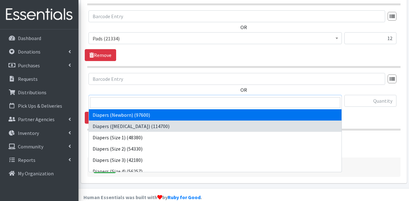
select select "13417"
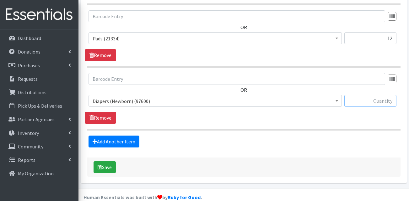
click at [361, 95] on input "text" at bounding box center [370, 101] width 52 height 12
type input "2"
click at [112, 136] on link "Add Another Item" at bounding box center [113, 142] width 51 height 12
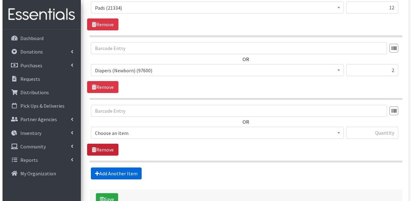
scroll to position [1011, 0]
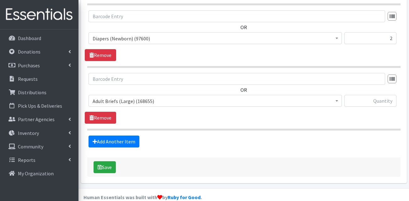
click at [121, 97] on span "Adult Briefs (Large) (168655)" at bounding box center [214, 101] width 245 height 9
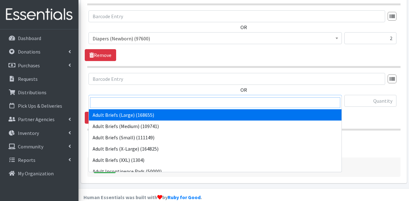
click at [116, 100] on input "search" at bounding box center [215, 103] width 250 height 11
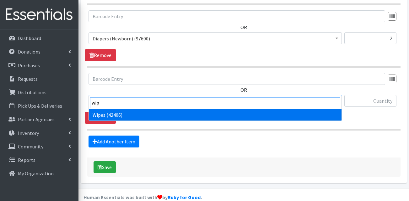
type input "wip"
select select "13405"
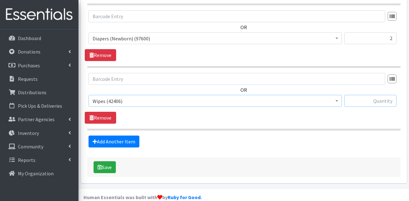
click at [374, 95] on input "text" at bounding box center [370, 101] width 52 height 12
type input "96"
click at [324, 136] on div "Add Another Item" at bounding box center [244, 142] width 318 height 12
click at [108, 161] on button "Save" at bounding box center [104, 167] width 22 height 12
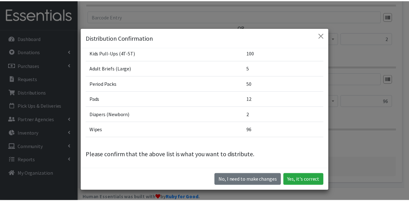
scroll to position [161, 0]
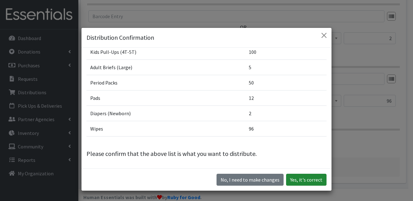
click at [304, 177] on button "Yes, it's correct" at bounding box center [306, 180] width 40 height 12
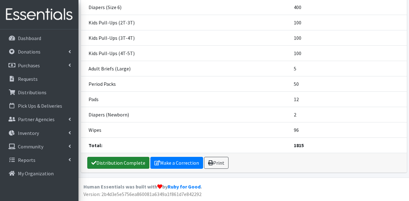
scroll to position [201, 0]
click at [119, 162] on link "Distribution Complete" at bounding box center [118, 163] width 62 height 12
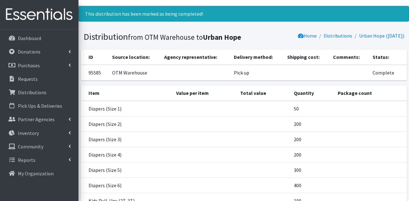
scroll to position [0, 0]
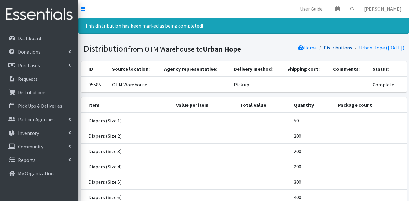
click at [337, 48] on link "Distributions" at bounding box center [337, 48] width 29 height 6
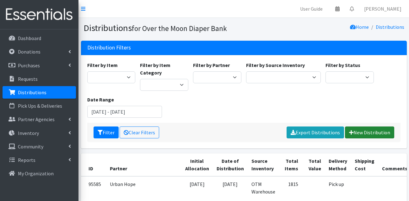
click at [370, 133] on link "New Distribution" at bounding box center [369, 133] width 49 height 12
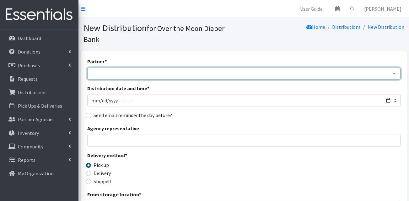
click at [107, 68] on select "AHJ Library System Amerigroup Back To School Event CCC [PERSON_NAME] Lighthouse…" at bounding box center [243, 74] width 313 height 12
select select "8030"
click at [87, 68] on select "AHJ Library System Amerigroup Back To School Event CCC [PERSON_NAME] Lighthouse…" at bounding box center [243, 74] width 313 height 12
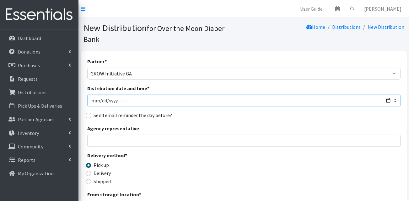
click at [102, 95] on input "Distribution date and time *" at bounding box center [243, 101] width 313 height 12
click at [117, 95] on input "Distribution date and time *" at bounding box center [243, 101] width 313 height 12
click at [131, 95] on input "Distribution date and time *" at bounding box center [243, 101] width 313 height 12
type input "[DATE]T10:00"
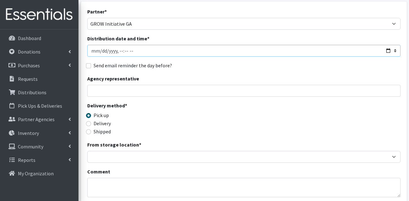
scroll to position [63, 0]
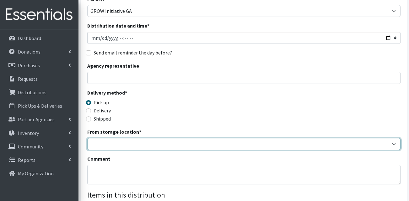
click at [130, 138] on select "OTM Warehouse" at bounding box center [243, 144] width 313 height 12
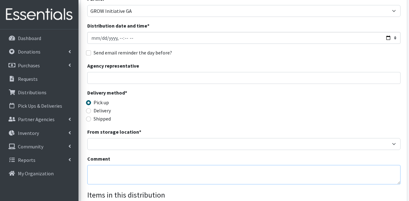
click at [124, 165] on textarea "Comment" at bounding box center [243, 174] width 313 height 19
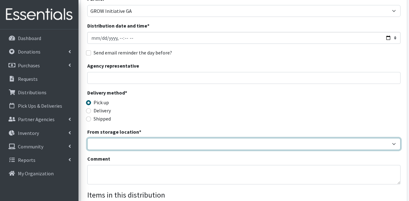
click at [125, 138] on select "OTM Warehouse" at bounding box center [243, 144] width 313 height 12
select select "385"
click at [87, 138] on select "OTM Warehouse" at bounding box center [243, 144] width 313 height 12
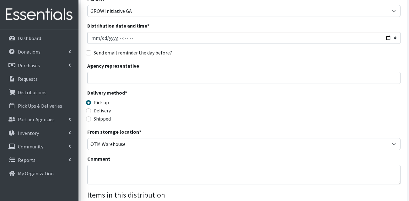
click at [170, 113] on div "Delivery method * Pick up Delivery Shipped Shipping cost" at bounding box center [243, 108] width 313 height 39
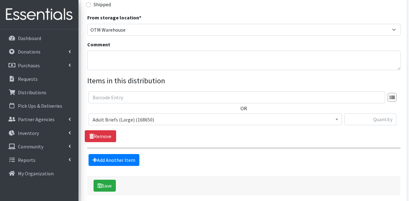
scroll to position [188, 0]
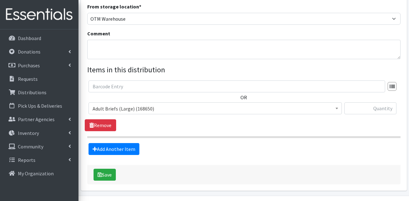
click at [126, 104] on span "Adult Briefs (Large) (168650)" at bounding box center [214, 108] width 245 height 9
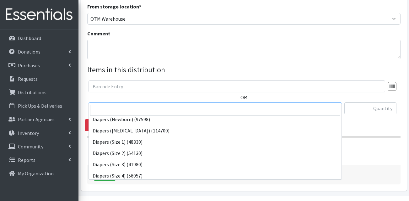
scroll to position [94, 0]
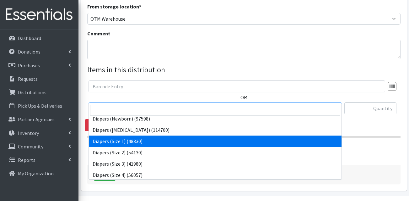
select select "13420"
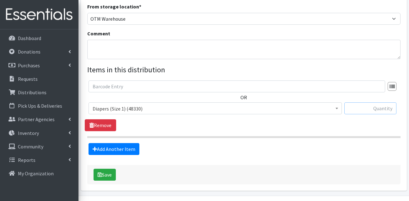
click at [353, 103] on input "text" at bounding box center [370, 109] width 52 height 12
type input "125"
click at [120, 143] on link "Add Another Item" at bounding box center [113, 149] width 51 height 12
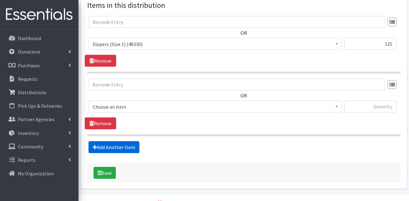
scroll to position [258, 0]
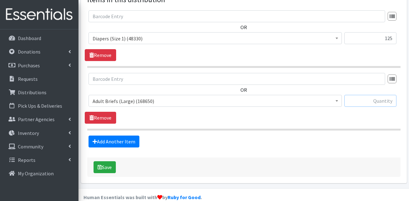
click at [372, 95] on input "text" at bounding box center [370, 101] width 52 height 12
type input "125"
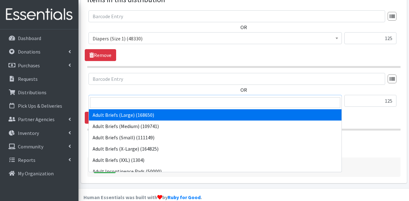
click at [179, 97] on span "Adult Briefs (Large) (168650)" at bounding box center [214, 101] width 245 height 9
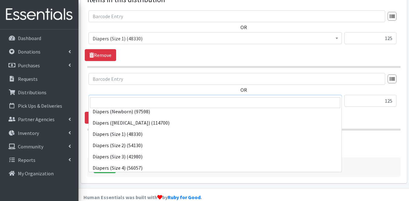
scroll to position [94, 0]
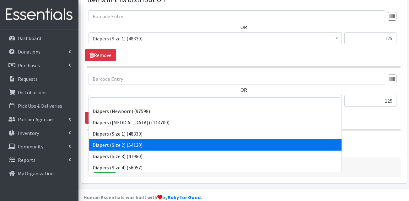
select select "13421"
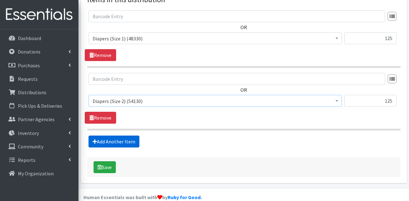
click at [120, 136] on link "Add Another Item" at bounding box center [113, 142] width 51 height 12
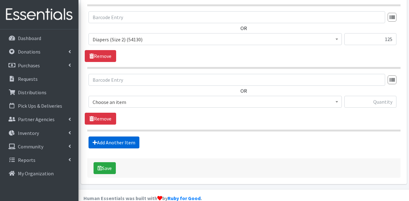
scroll to position [321, 0]
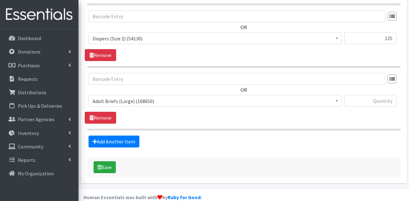
click at [128, 97] on span "Adult Briefs (Large) (168650)" at bounding box center [214, 101] width 245 height 9
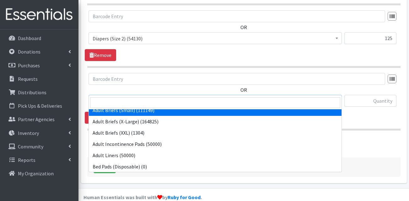
scroll to position [94, 0]
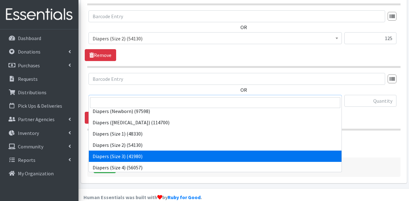
select select "13422"
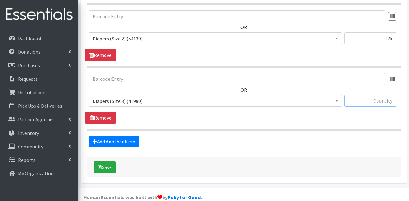
click at [355, 95] on input "text" at bounding box center [370, 101] width 52 height 12
type input "200"
click at [108, 136] on link "Add Another Item" at bounding box center [113, 142] width 51 height 12
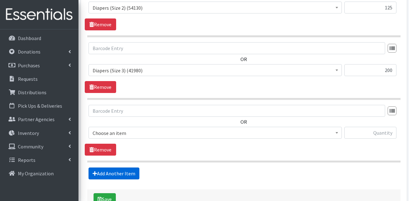
scroll to position [384, 0]
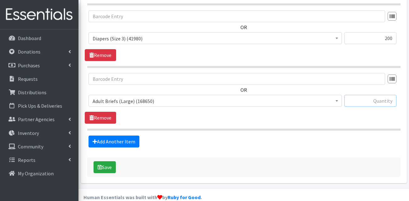
click at [368, 95] on input "text" at bounding box center [370, 101] width 52 height 12
type input "200"
click at [124, 97] on span "Adult Briefs (Large) (168650)" at bounding box center [214, 101] width 245 height 9
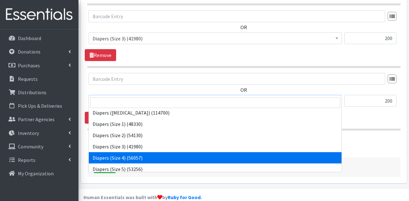
scroll to position [125, 0]
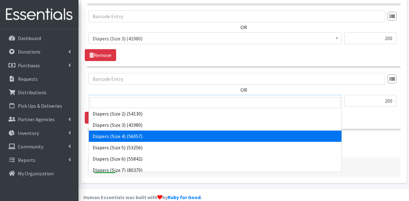
select select "13416"
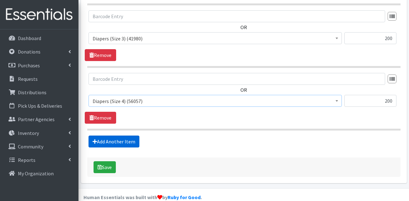
click at [124, 136] on link "Add Another Item" at bounding box center [113, 142] width 51 height 12
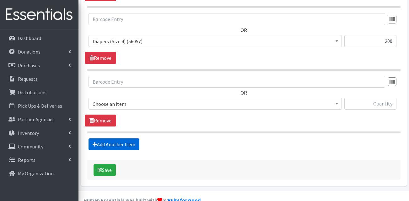
scroll to position [446, 0]
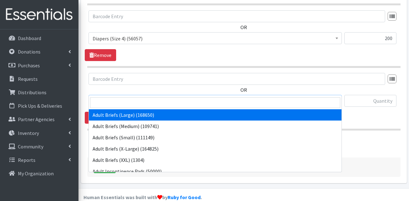
click at [140, 95] on span "Adult Briefs (Large) (168650)" at bounding box center [214, 101] width 253 height 12
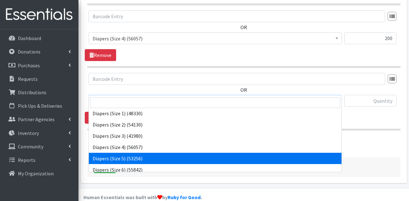
scroll to position [125, 0]
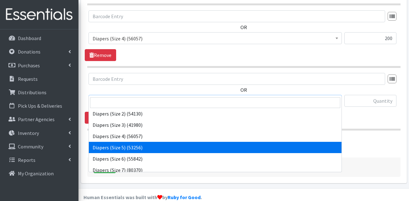
select select "13389"
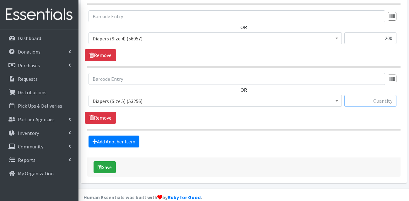
click at [369, 95] on input "text" at bounding box center [370, 101] width 52 height 12
click at [379, 95] on input "text" at bounding box center [370, 101] width 52 height 12
type input "150"
click at [127, 136] on link "Add Another Item" at bounding box center [113, 142] width 51 height 12
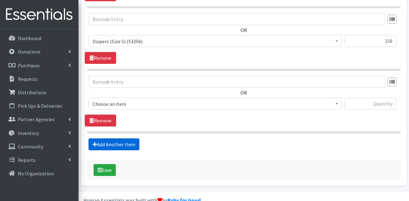
scroll to position [509, 0]
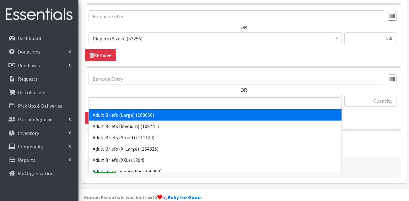
click at [119, 97] on span "Adult Briefs (Large) (168650)" at bounding box center [214, 101] width 245 height 9
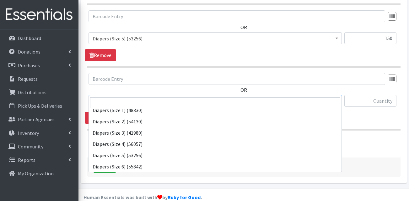
scroll to position [125, 0]
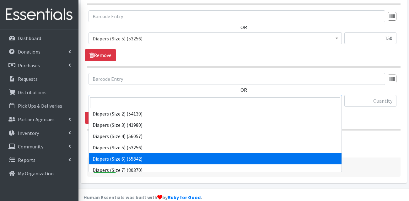
select select "13390"
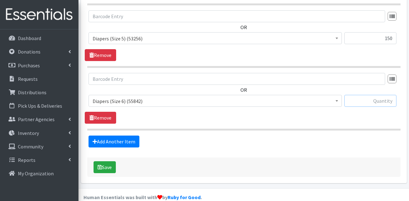
click at [379, 95] on input "text" at bounding box center [370, 101] width 52 height 12
type input "200"
click at [109, 136] on link "Add Another Item" at bounding box center [113, 142] width 51 height 12
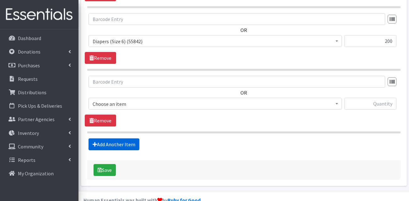
scroll to position [572, 0]
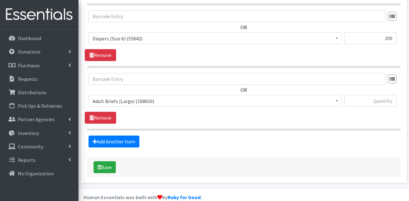
click at [125, 97] on span "Adult Briefs (Large) (168650)" at bounding box center [214, 101] width 245 height 9
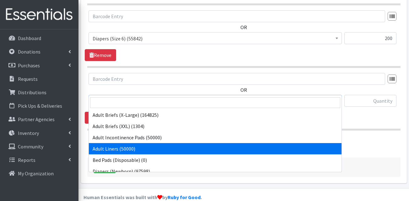
scroll to position [125, 0]
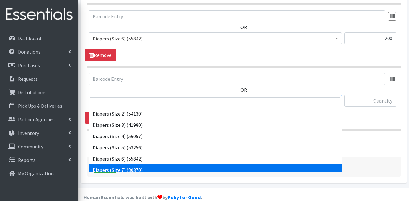
select select "13423"
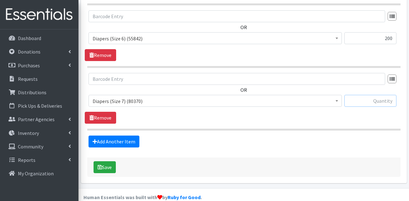
click at [372, 95] on input "text" at bounding box center [370, 101] width 52 height 12
type input "100"
click at [113, 136] on link "Add Another Item" at bounding box center [113, 142] width 51 height 12
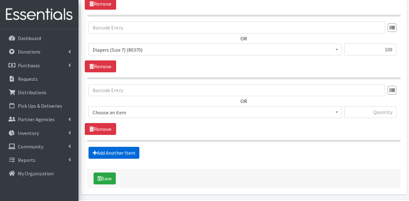
scroll to position [635, 0]
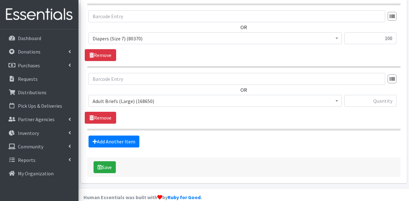
click at [135, 97] on span "Adult Briefs (Large) (168650)" at bounding box center [214, 101] width 245 height 9
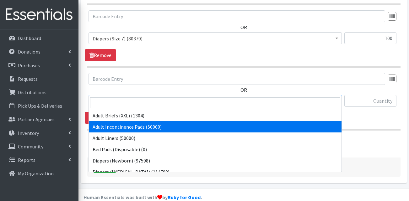
scroll to position [157, 0]
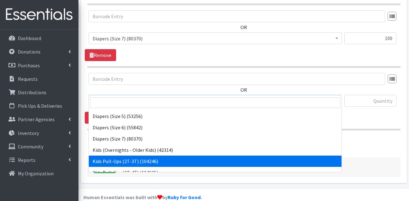
select select "13408"
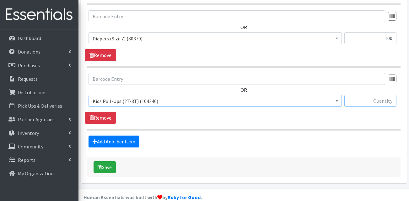
click at [363, 95] on input "text" at bounding box center [370, 101] width 52 height 12
type input "100"
click at [126, 136] on link "Add Another Item" at bounding box center [113, 142] width 51 height 12
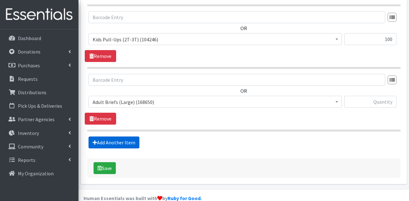
scroll to position [697, 0]
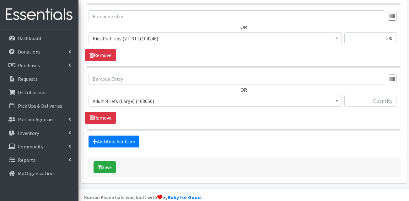
click at [378, 98] on div at bounding box center [370, 103] width 52 height 17
click at [392, 95] on input "text" at bounding box center [370, 101] width 52 height 12
type input "100"
click at [160, 97] on span "Adult Briefs (Large) (168650)" at bounding box center [214, 101] width 245 height 9
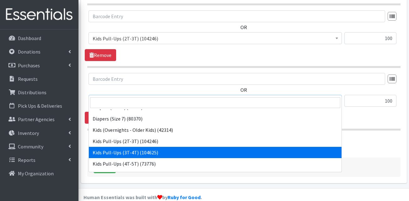
scroll to position [188, 0]
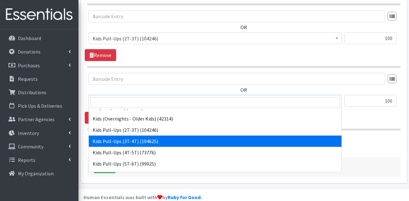
select select "13409"
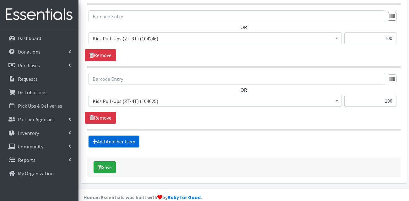
click at [113, 136] on link "Add Another Item" at bounding box center [113, 142] width 51 height 12
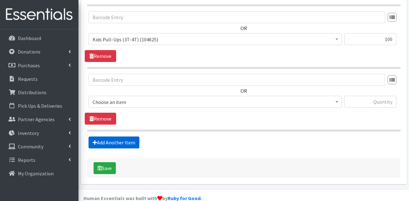
scroll to position [760, 0]
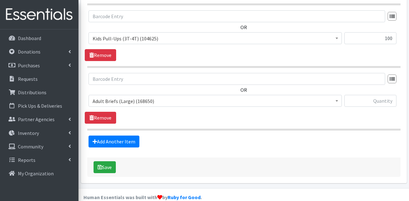
click at [130, 97] on span "Adult Briefs (Large) (168650)" at bounding box center [214, 101] width 245 height 9
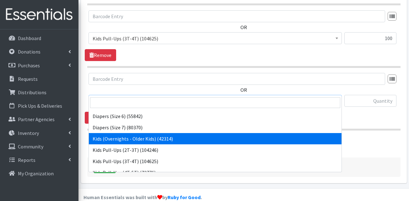
scroll to position [188, 0]
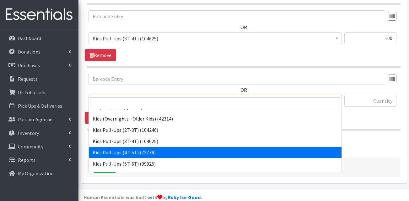
select select "13424"
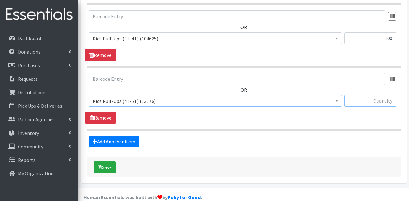
click at [392, 95] on input "text" at bounding box center [370, 101] width 52 height 12
type input "100"
click at [129, 136] on link "Add Another Item" at bounding box center [113, 142] width 51 height 12
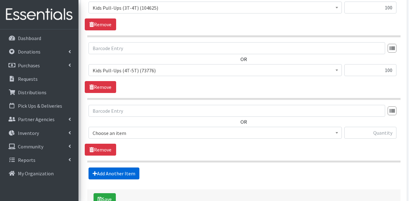
scroll to position [823, 0]
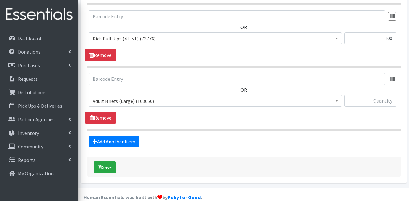
click at [133, 97] on span "Adult Briefs (Large) (168650)" at bounding box center [214, 101] width 245 height 9
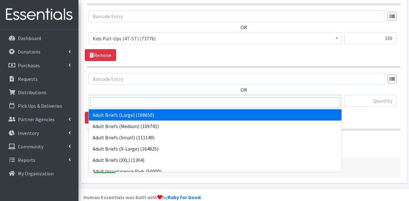
click at [131, 102] on input "search" at bounding box center [215, 103] width 250 height 11
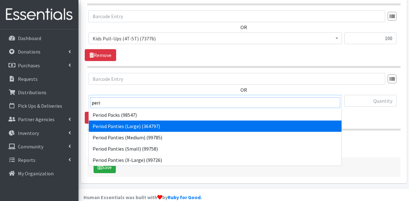
type input "peri"
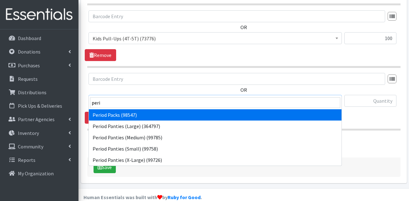
select select "15291"
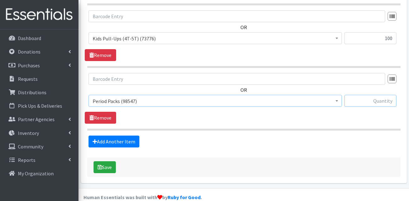
click at [366, 95] on input "text" at bounding box center [370, 101] width 52 height 12
type input "20"
click at [98, 112] on link "Remove" at bounding box center [100, 118] width 31 height 12
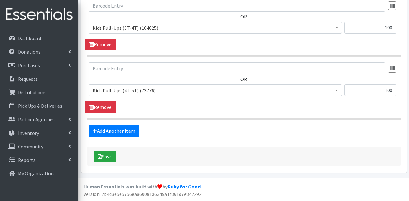
scroll to position [760, 0]
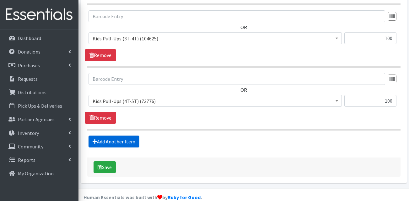
click at [110, 136] on link "Add Another Item" at bounding box center [113, 142] width 51 height 12
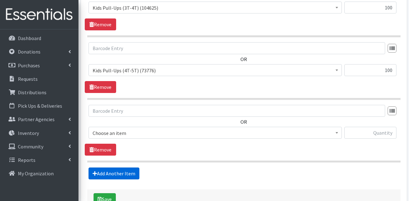
scroll to position [823, 0]
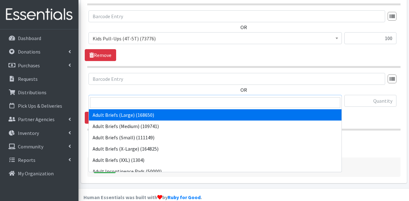
click at [124, 97] on span "Adult Briefs (Large) (168650)" at bounding box center [214, 101] width 245 height 9
click at [122, 102] on input "search" at bounding box center [215, 103] width 250 height 11
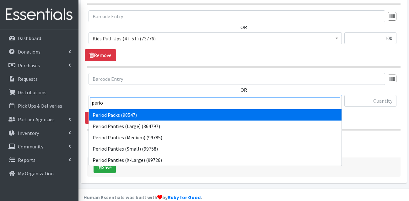
type input "perio"
select select "15291"
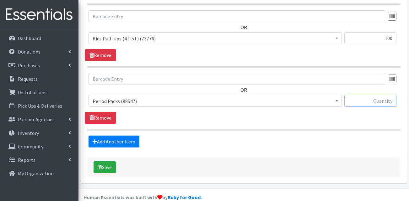
click at [353, 95] on input "text" at bounding box center [370, 101] width 52 height 12
type input "20"
click at [124, 136] on link "Add Another Item" at bounding box center [113, 142] width 51 height 12
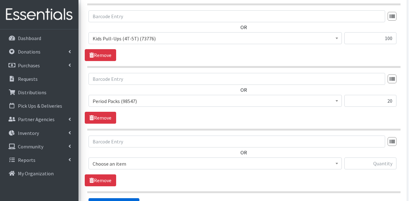
scroll to position [885, 0]
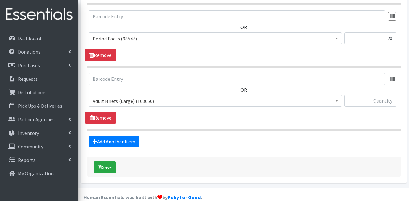
click at [120, 97] on span "Adult Briefs (Large) (168650)" at bounding box center [214, 101] width 245 height 9
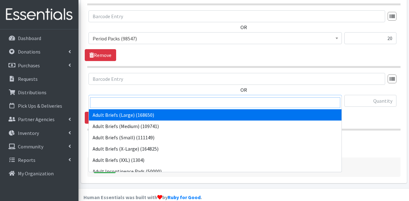
click at [118, 106] on input "search" at bounding box center [215, 103] width 250 height 11
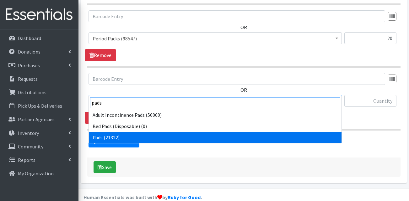
type input "pads"
select select "13402"
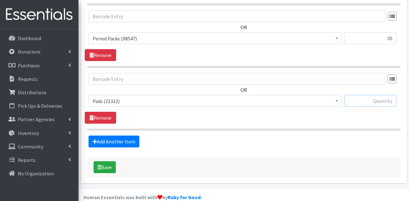
click at [371, 95] on input "text" at bounding box center [370, 101] width 52 height 12
type input "4"
click at [113, 136] on link "Add Another Item" at bounding box center [113, 142] width 51 height 12
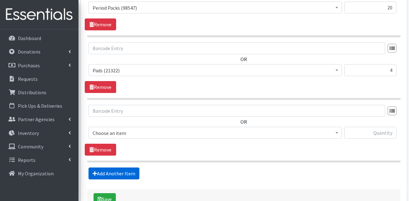
scroll to position [948, 0]
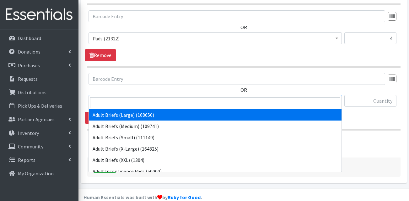
click at [115, 97] on span "Adult Briefs (Large) (168650)" at bounding box center [214, 101] width 245 height 9
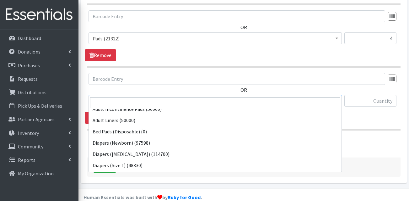
scroll to position [63, 0]
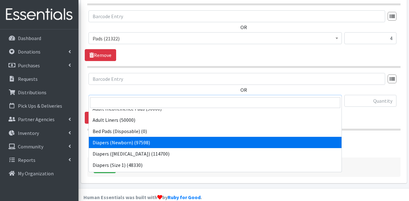
select select "13417"
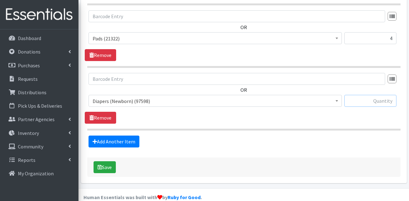
click at [374, 95] on input "text" at bounding box center [370, 101] width 52 height 12
type input "125"
click at [366, 129] on hr at bounding box center [243, 130] width 313 height 2
click at [126, 136] on link "Add Another Item" at bounding box center [113, 142] width 51 height 12
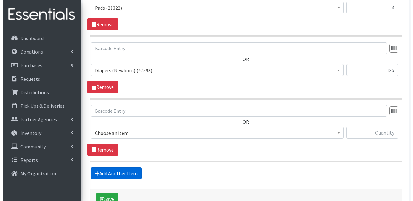
scroll to position [1011, 0]
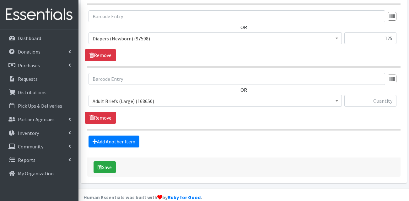
click at [139, 97] on span "Adult Briefs (Large) (168650)" at bounding box center [214, 101] width 245 height 9
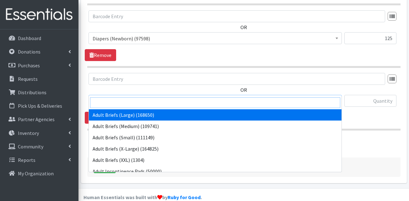
click at [131, 102] on input "search" at bounding box center [215, 103] width 250 height 11
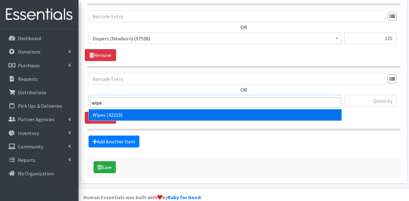
type input "wipe"
select select "13405"
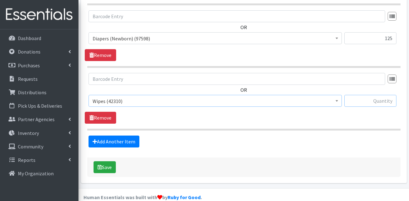
click at [348, 95] on input "text" at bounding box center [370, 101] width 52 height 12
type input "96"
click at [110, 161] on button "Save" at bounding box center [104, 167] width 22 height 12
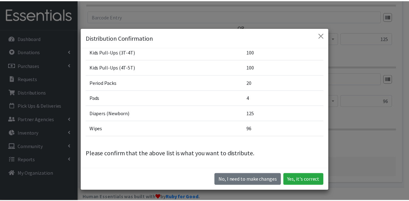
scroll to position [18, 0]
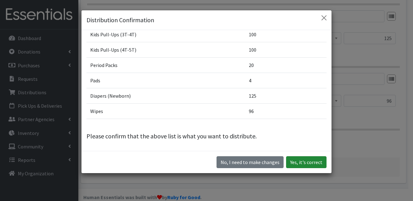
click at [308, 163] on button "Yes, it's correct" at bounding box center [306, 162] width 40 height 12
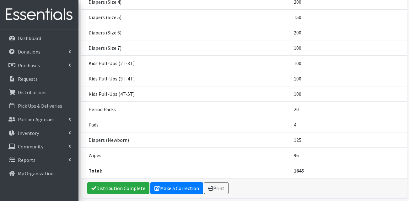
scroll to position [201, 0]
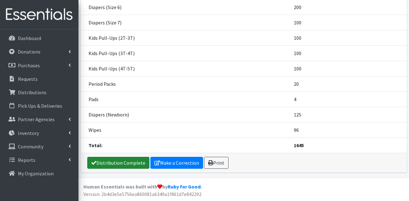
click at [125, 163] on link "Distribution Complete" at bounding box center [118, 163] width 62 height 12
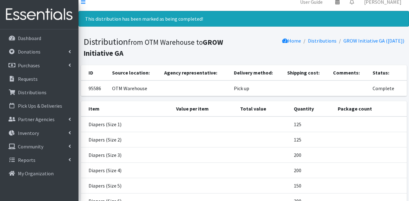
scroll to position [0, 0]
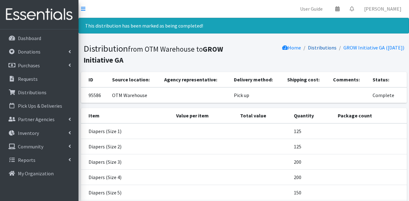
click at [319, 50] on link "Distributions" at bounding box center [322, 48] width 29 height 6
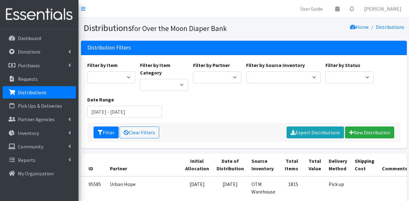
scroll to position [94, 0]
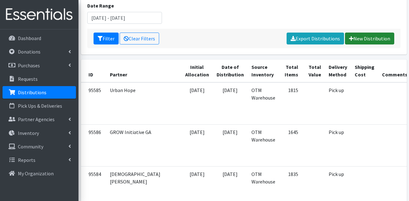
click at [366, 36] on link "New Distribution" at bounding box center [369, 39] width 49 height 12
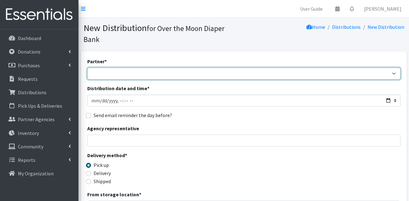
click at [140, 68] on select "AHJ Library System Amerigroup Back To School Event CCC Henderson Lighthouse CEM…" at bounding box center [243, 74] width 313 height 12
select select "5495"
click at [87, 68] on select "AHJ Library System Amerigroup Back To School Event CCC Henderson Lighthouse CEM…" at bounding box center [243, 74] width 313 height 12
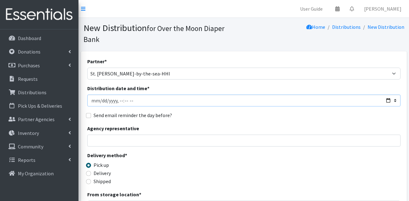
click at [99, 95] on input "Distribution date and time *" at bounding box center [243, 101] width 313 height 12
click at [124, 95] on input "Distribution date and time *" at bounding box center [243, 101] width 313 height 12
click at [133, 95] on input "Distribution date and time *" at bounding box center [243, 101] width 313 height 12
type input "2025-08-21T11:00"
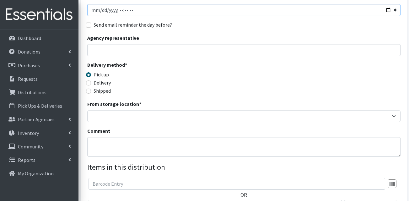
scroll to position [94, 0]
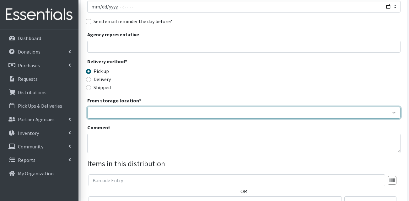
click at [116, 107] on select "OTM Warehouse" at bounding box center [243, 113] width 313 height 12
select select "385"
click at [87, 107] on select "OTM Warehouse" at bounding box center [243, 113] width 313 height 12
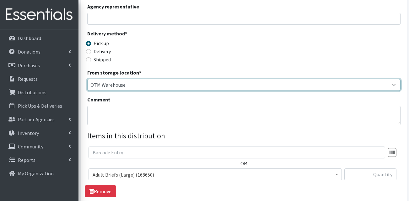
scroll to position [157, 0]
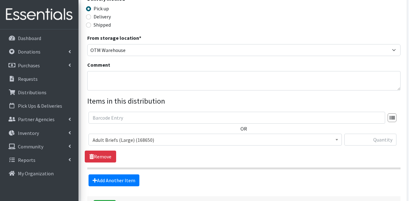
click at [119, 136] on span "Adult Briefs (Large) (168650)" at bounding box center [214, 140] width 245 height 9
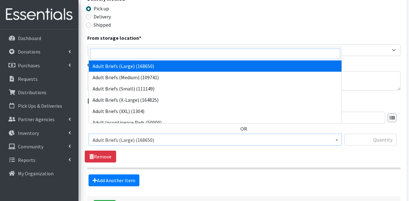
click at [126, 56] on input "search" at bounding box center [215, 54] width 250 height 11
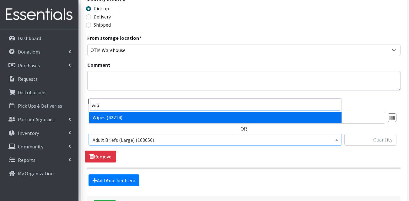
type input "wip"
select select "13405"
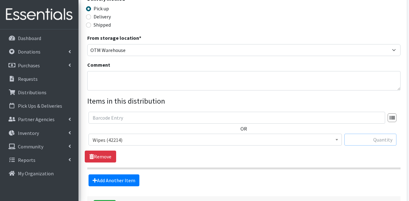
click at [377, 134] on input "text" at bounding box center [370, 140] width 52 height 12
type input "96"
click at [119, 175] on link "Add Another Item" at bounding box center [113, 181] width 51 height 12
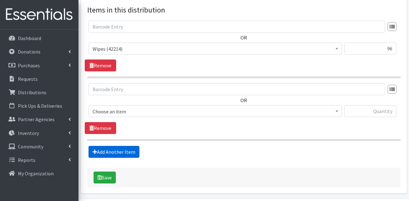
scroll to position [258, 0]
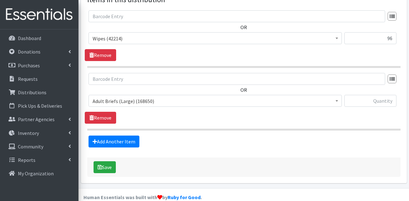
click at [107, 97] on span "Adult Briefs (Large) (168650)" at bounding box center [214, 101] width 245 height 9
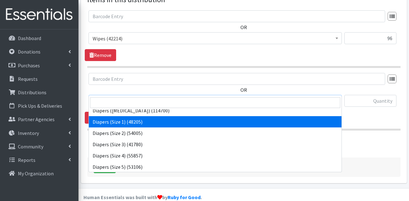
scroll to position [125, 0]
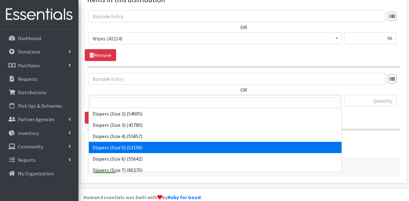
select select "13416"
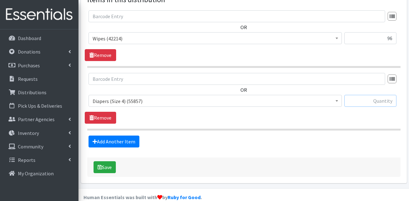
click at [358, 95] on input "text" at bounding box center [370, 101] width 52 height 12
type input "200"
click at [129, 136] on link "Add Another Item" at bounding box center [113, 142] width 51 height 12
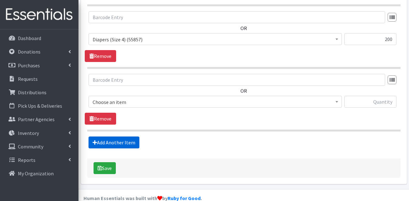
scroll to position [321, 0]
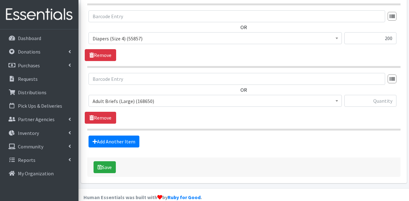
click at [126, 97] on span "Adult Briefs (Large) (168650)" at bounding box center [214, 101] width 245 height 9
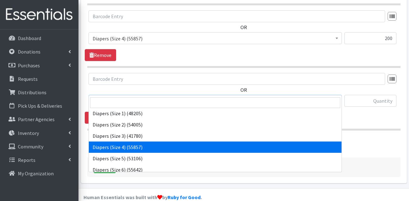
scroll to position [125, 0]
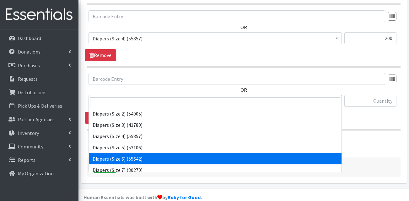
select select "13390"
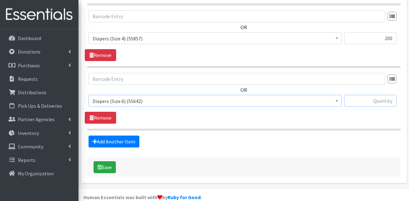
click at [379, 95] on input "text" at bounding box center [370, 101] width 52 height 12
type input "200"
click at [130, 136] on link "Add Another Item" at bounding box center [113, 142] width 51 height 12
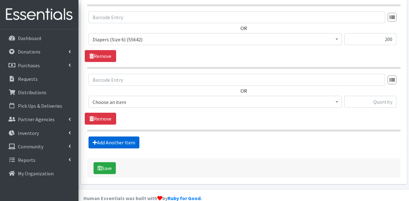
scroll to position [384, 0]
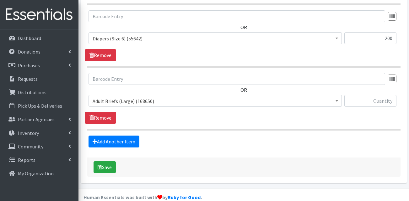
click at [127, 97] on span "Adult Briefs (Large) (168650)" at bounding box center [214, 101] width 245 height 9
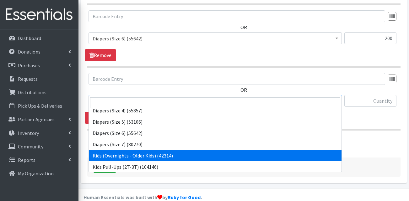
scroll to position [157, 0]
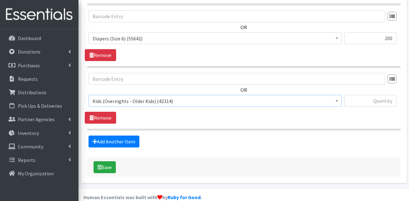
click at [134, 97] on span "Kids (Overnights - Older Kids) (42314)" at bounding box center [214, 101] width 245 height 9
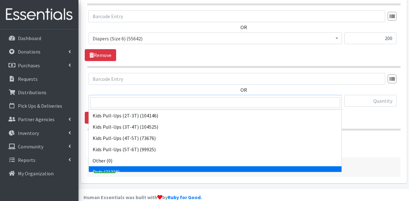
scroll to position [181, 0]
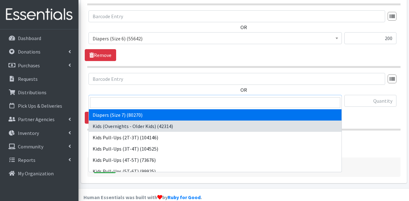
select select "13423"
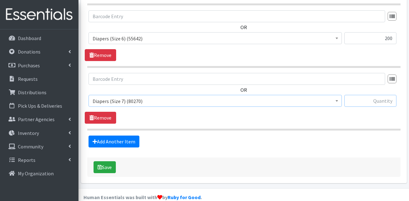
click at [379, 95] on input "text" at bounding box center [370, 101] width 52 height 12
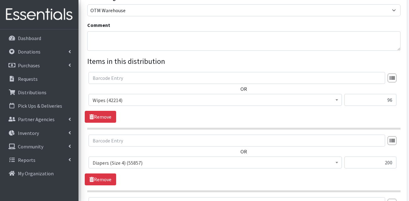
scroll to position [227, 0]
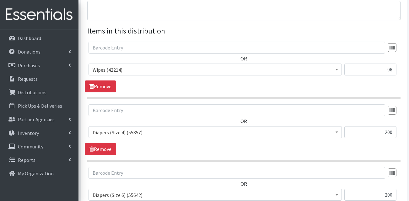
type input "100"
drag, startPoint x: 375, startPoint y: 119, endPoint x: 410, endPoint y: 120, distance: 35.1
click at [408, 120] on html "User Guide 0 Pick-ups remaining this week View Calendar 0 Requests 0 Partner Ag…" at bounding box center [204, 71] width 409 height 596
type input "400"
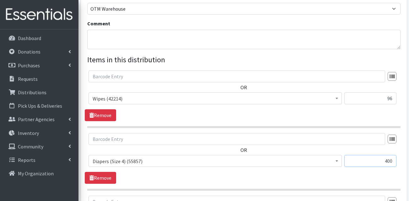
scroll to position [196, 0]
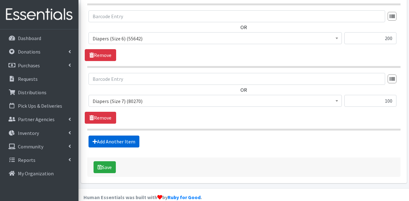
click at [113, 136] on link "Add Another Item" at bounding box center [113, 142] width 51 height 12
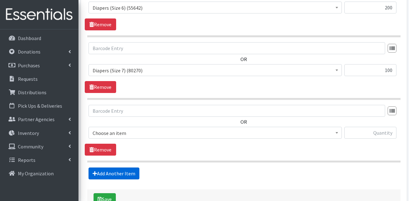
scroll to position [446, 0]
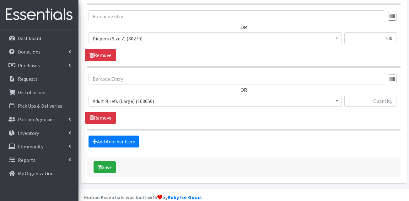
click at [126, 97] on span "Adult Briefs (Large) (168650) Adult Briefs (Medium) (109741) Adult Briefs (Smal…" at bounding box center [214, 103] width 253 height 17
click at [133, 97] on span "Adult Briefs (Large) (168650)" at bounding box center [214, 101] width 245 height 9
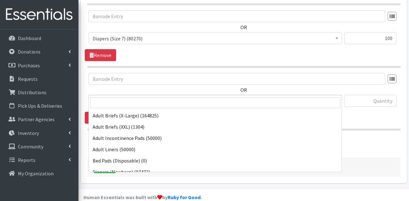
scroll to position [125, 0]
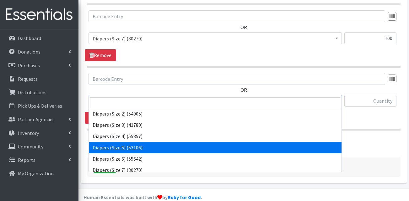
select select "13389"
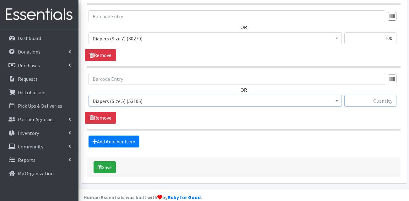
click at [372, 95] on input "text" at bounding box center [370, 101] width 52 height 12
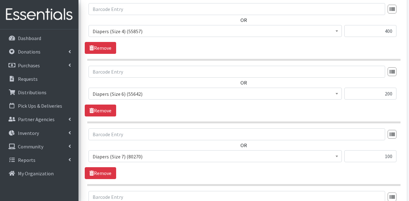
scroll to position [321, 0]
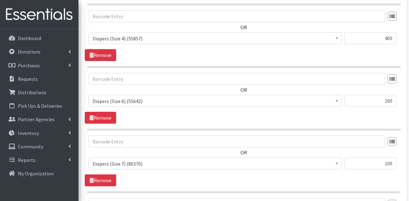
type input "475"
drag, startPoint x: 380, startPoint y: 92, endPoint x: 405, endPoint y: 92, distance: 24.5
click at [405, 92] on div "Partner * AHJ Library System Amerigroup Back To School Event CCC Henderson Ligh…" at bounding box center [243, 19] width 325 height 578
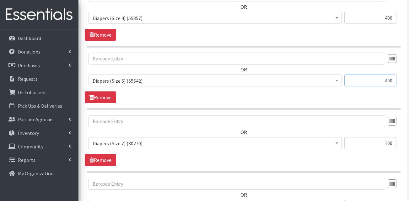
scroll to position [352, 0]
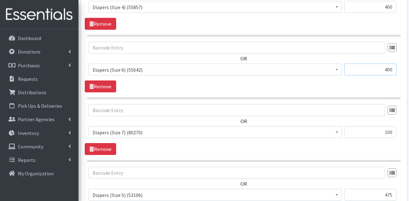
type input "400"
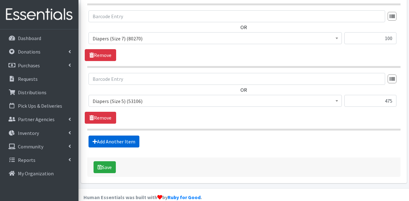
click at [110, 136] on link "Add Another Item" at bounding box center [113, 142] width 51 height 12
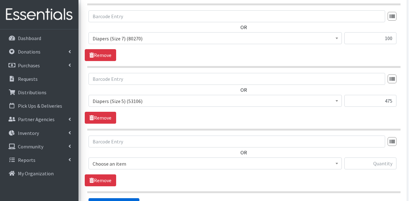
scroll to position [509, 0]
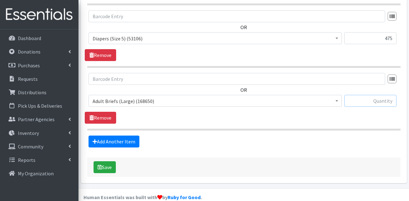
click at [361, 95] on input "text" at bounding box center [370, 101] width 52 height 12
type input "200"
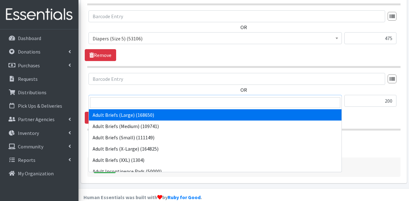
click at [145, 97] on span "Adult Briefs (Large) (168650)" at bounding box center [214, 101] width 245 height 9
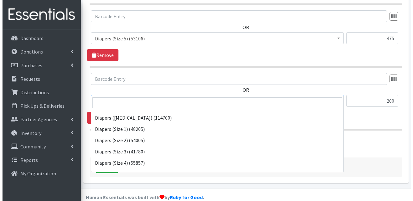
scroll to position [94, 0]
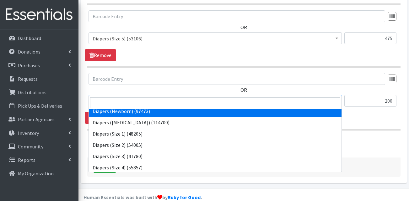
select select "13417"
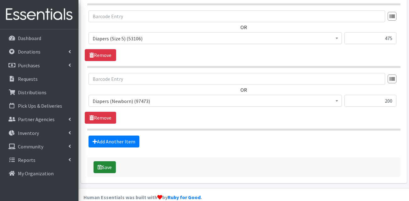
click at [109, 161] on button "Save" at bounding box center [104, 167] width 22 height 12
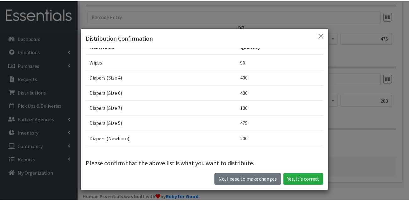
scroll to position [39, 0]
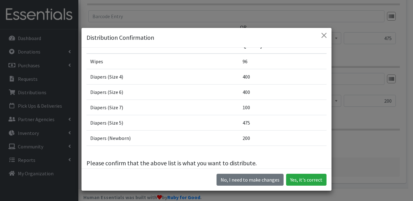
click at [304, 172] on div "No, I need to make changes Yes, it's correct" at bounding box center [207, 180] width 250 height 22
click at [304, 177] on button "Yes, it's correct" at bounding box center [306, 180] width 40 height 12
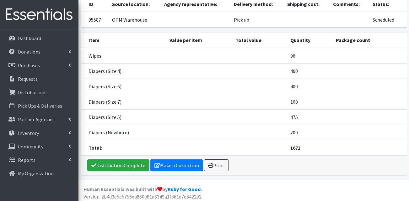
scroll to position [78, 0]
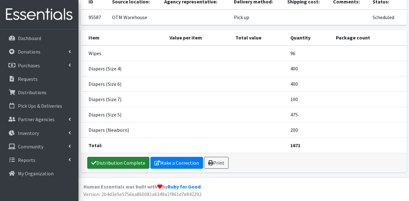
click at [111, 166] on link "Distribution Complete" at bounding box center [118, 163] width 62 height 12
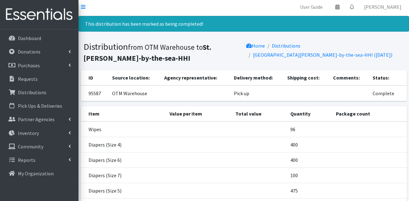
scroll to position [0, 0]
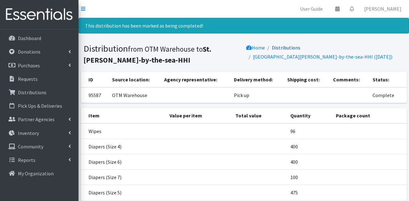
click at [299, 49] on link "Distributions" at bounding box center [286, 48] width 29 height 6
